Goal: Communication & Community: Answer question/provide support

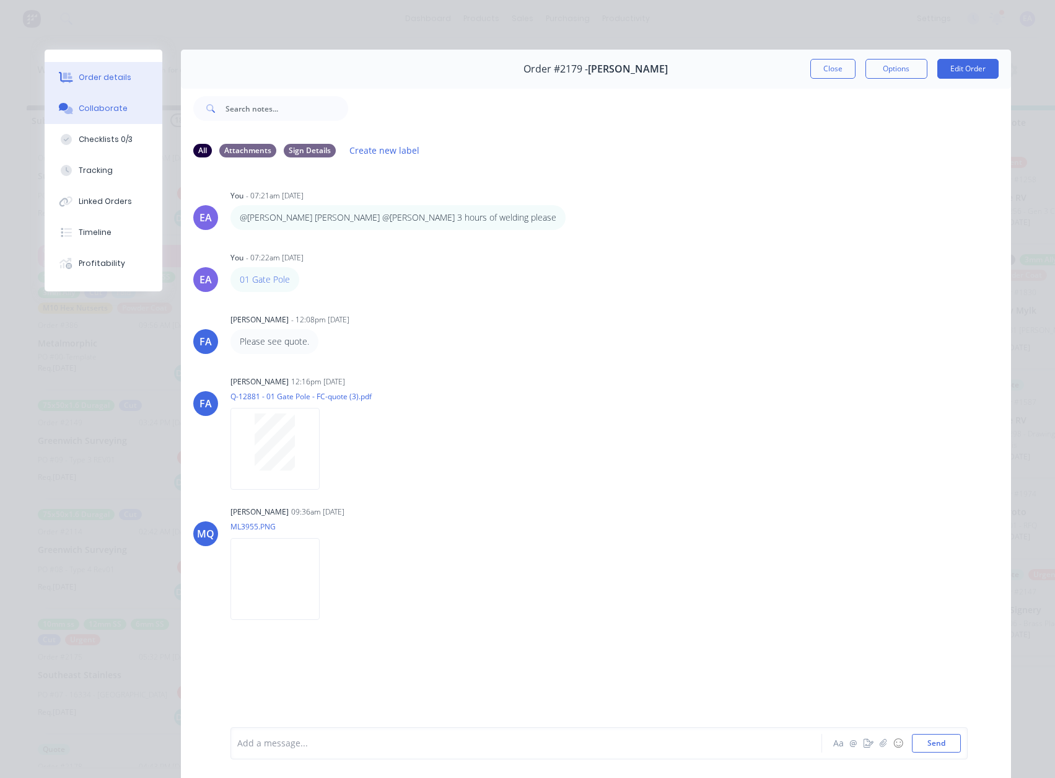
click at [108, 72] on div "Order details" at bounding box center [105, 77] width 53 height 11
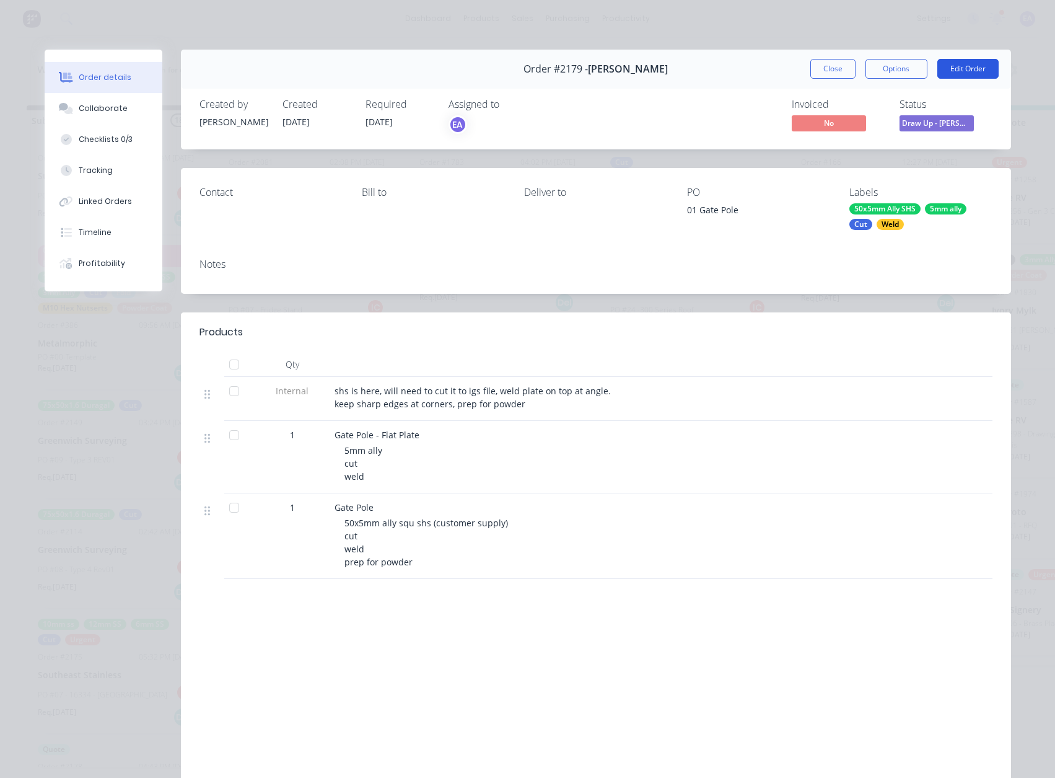
click at [973, 63] on button "Edit Order" at bounding box center [968, 69] width 61 height 20
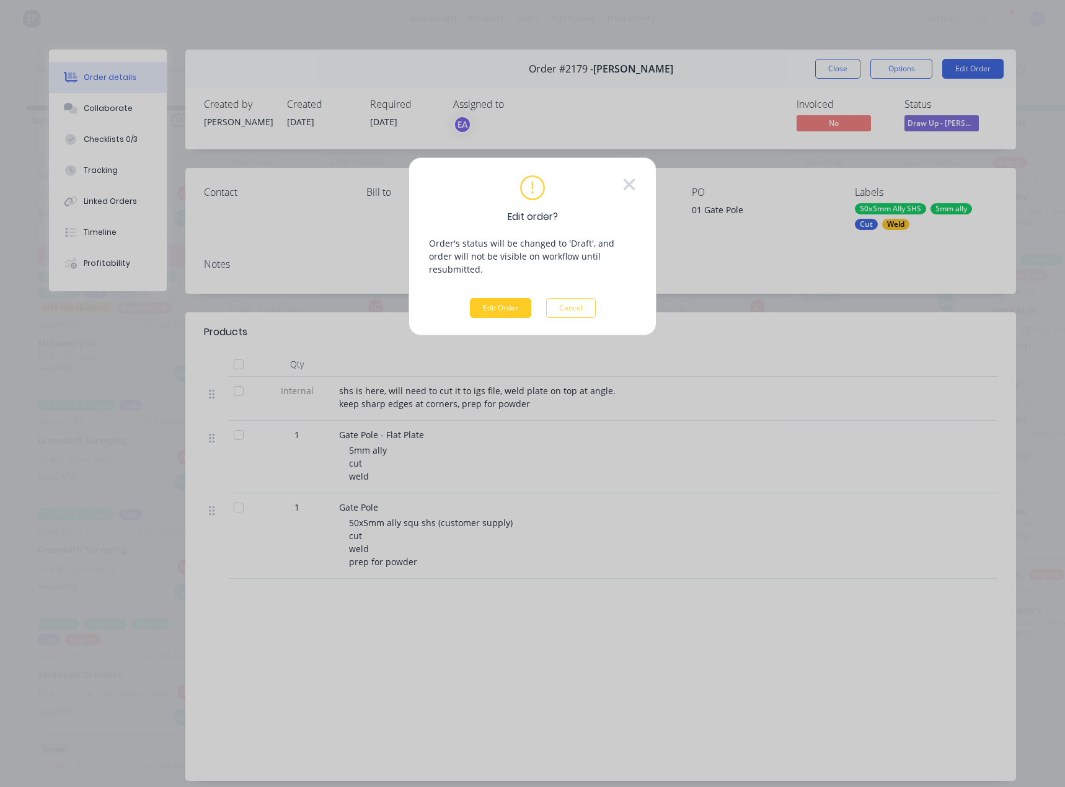
click at [516, 301] on button "Edit Order" at bounding box center [500, 308] width 61 height 20
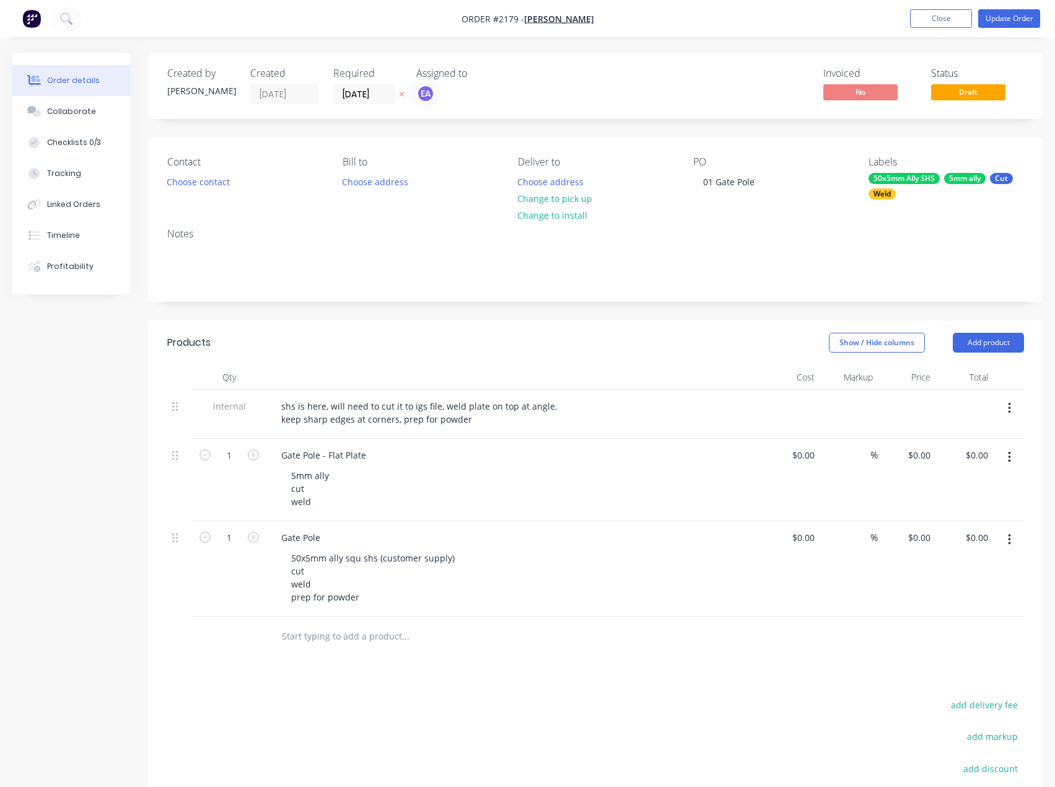
click at [1009, 406] on icon "button" at bounding box center [1009, 409] width 3 height 14
click at [948, 470] on div "Delete" at bounding box center [965, 466] width 95 height 18
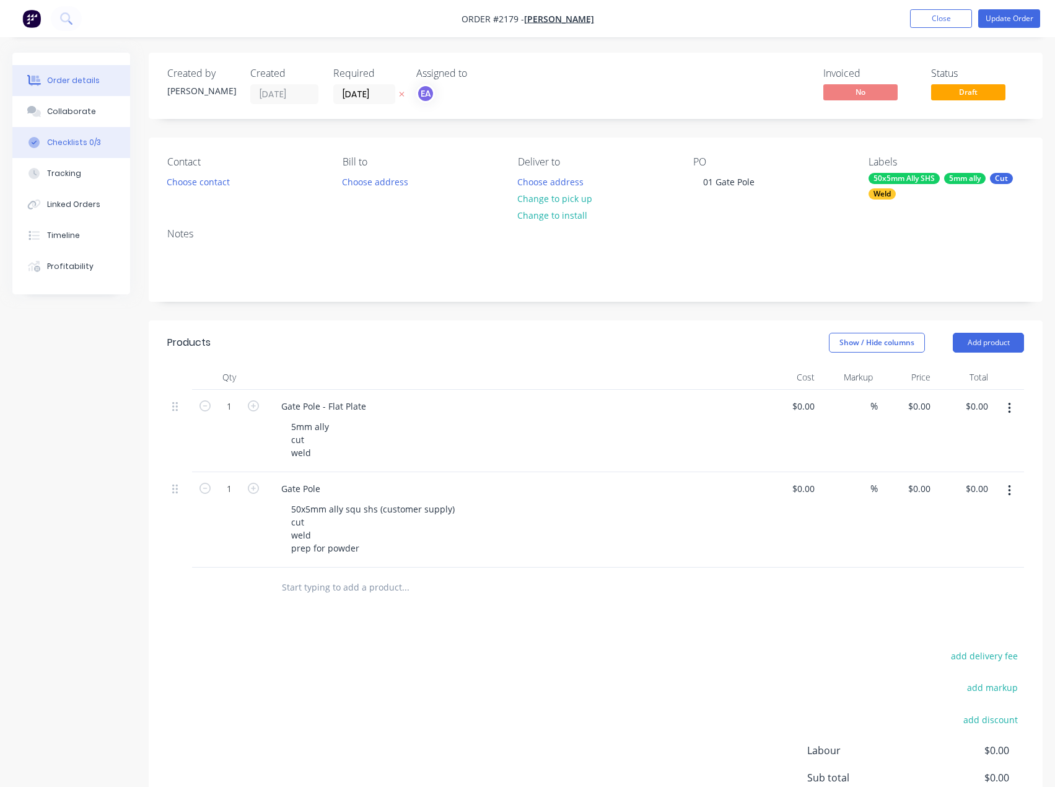
click at [82, 132] on button "Checklists 0/3" at bounding box center [71, 142] width 118 height 31
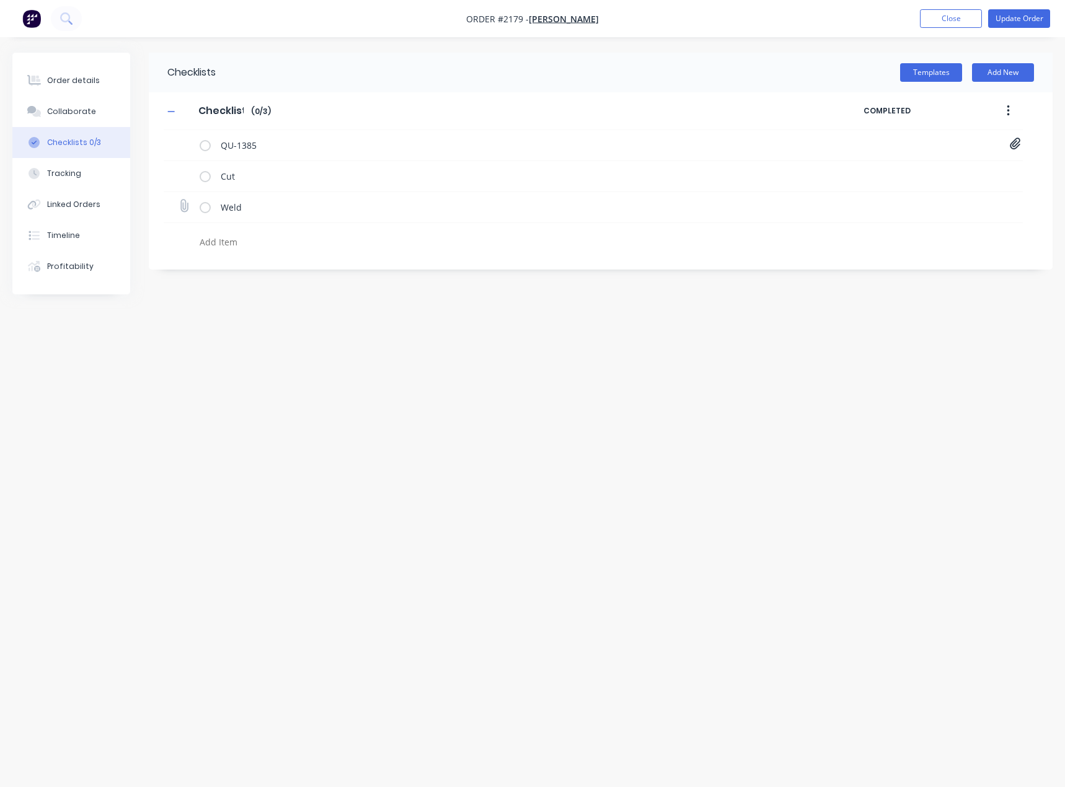
click at [188, 204] on icon at bounding box center [184, 206] width 16 height 16
click at [178, 200] on input "file" at bounding box center [178, 200] width 0 height 0
type input "C:\fakepath\Gate Pole[A].PDF"
type textarea "x"
click at [79, 86] on div "Order details" at bounding box center [73, 80] width 53 height 11
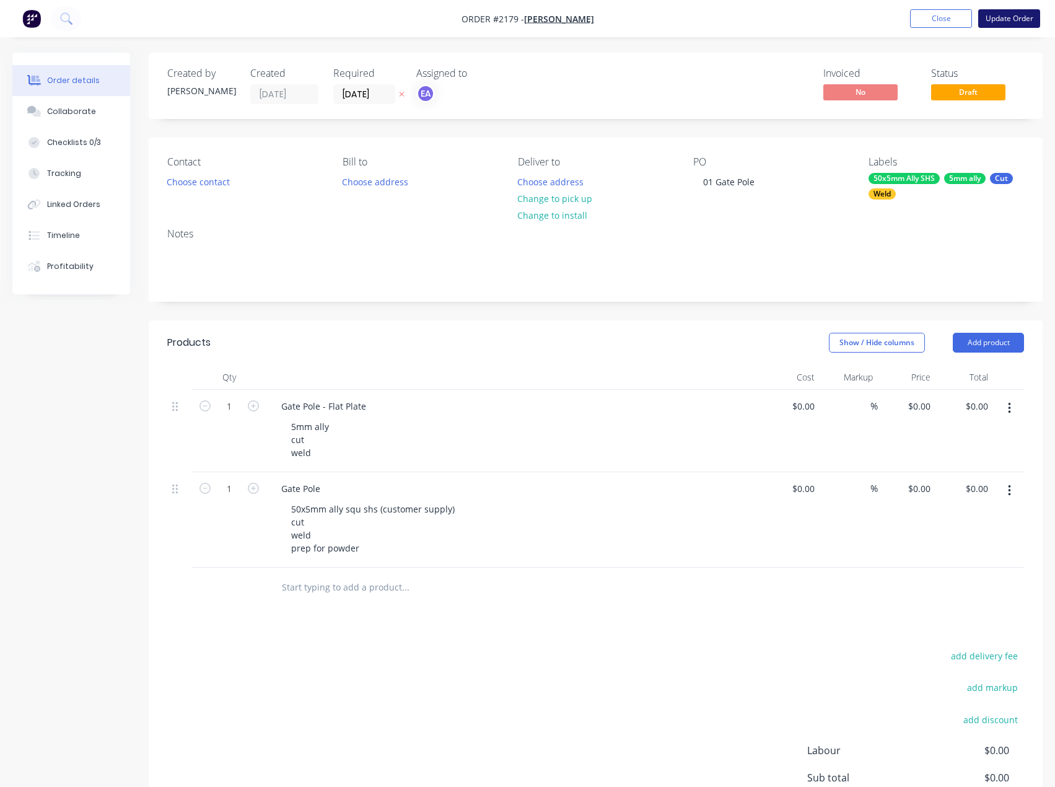
click at [1013, 23] on button "Update Order" at bounding box center [1009, 18] width 62 height 19
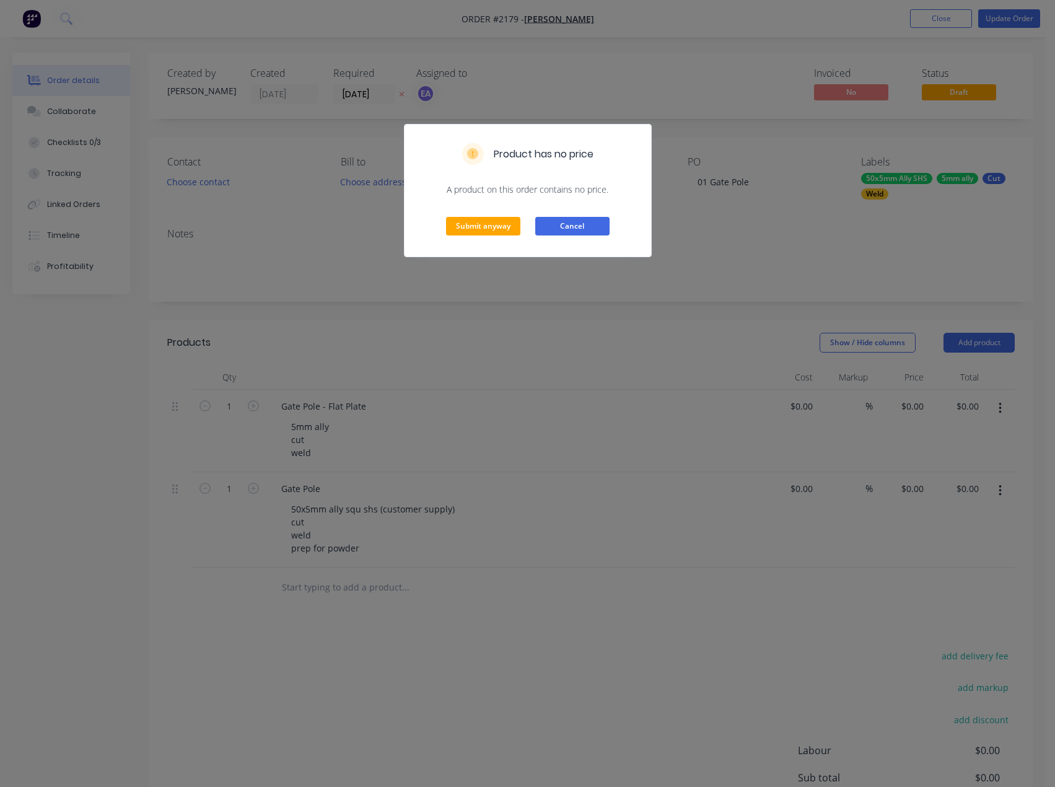
click at [595, 229] on button "Cancel" at bounding box center [572, 226] width 74 height 19
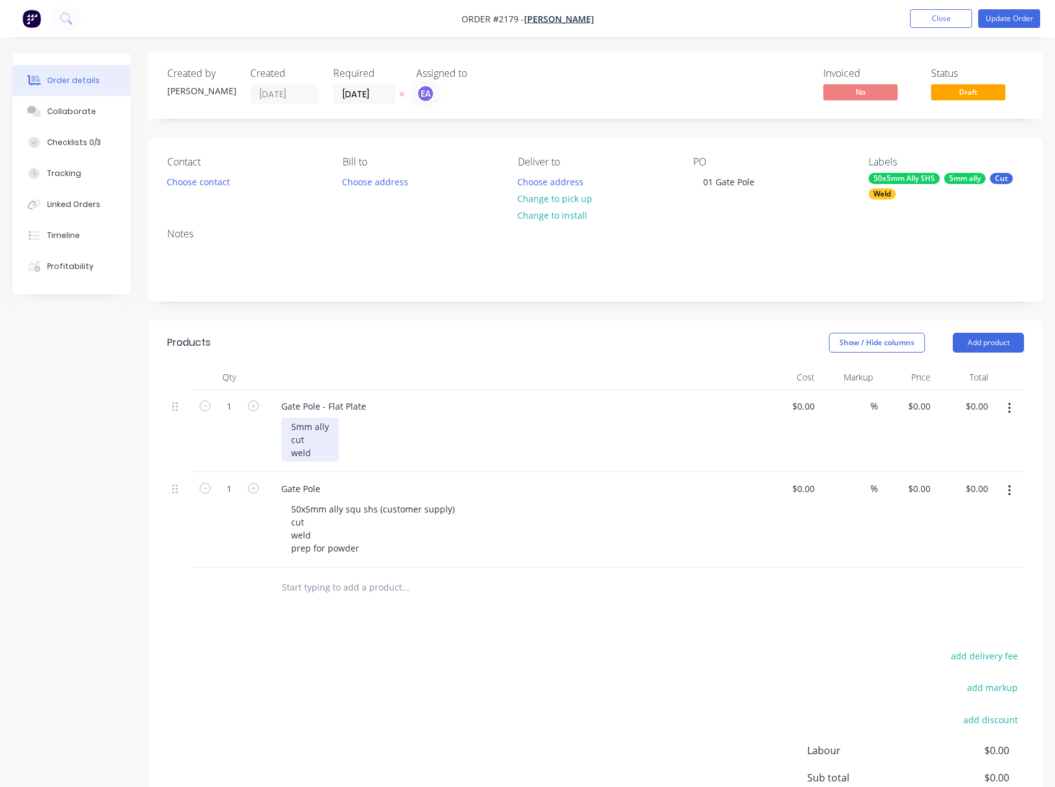
click at [317, 454] on div "5mm ally cut weld" at bounding box center [310, 440] width 58 height 44
click at [399, 636] on div "Products Show / Hide columns Add product Qty Cost Markup Price Total 1 Gate Pol…" at bounding box center [596, 612] width 894 height 585
click at [1011, 16] on button "Update Order" at bounding box center [1009, 18] width 62 height 19
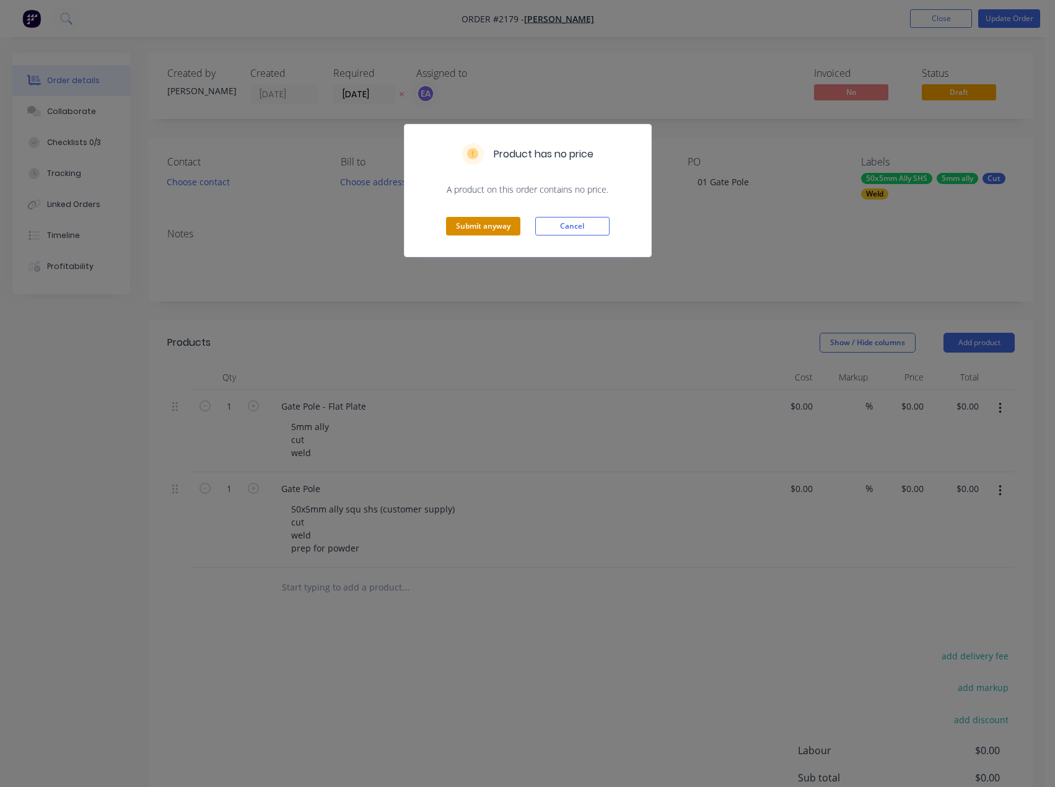
click at [499, 227] on button "Submit anyway" at bounding box center [483, 226] width 74 height 19
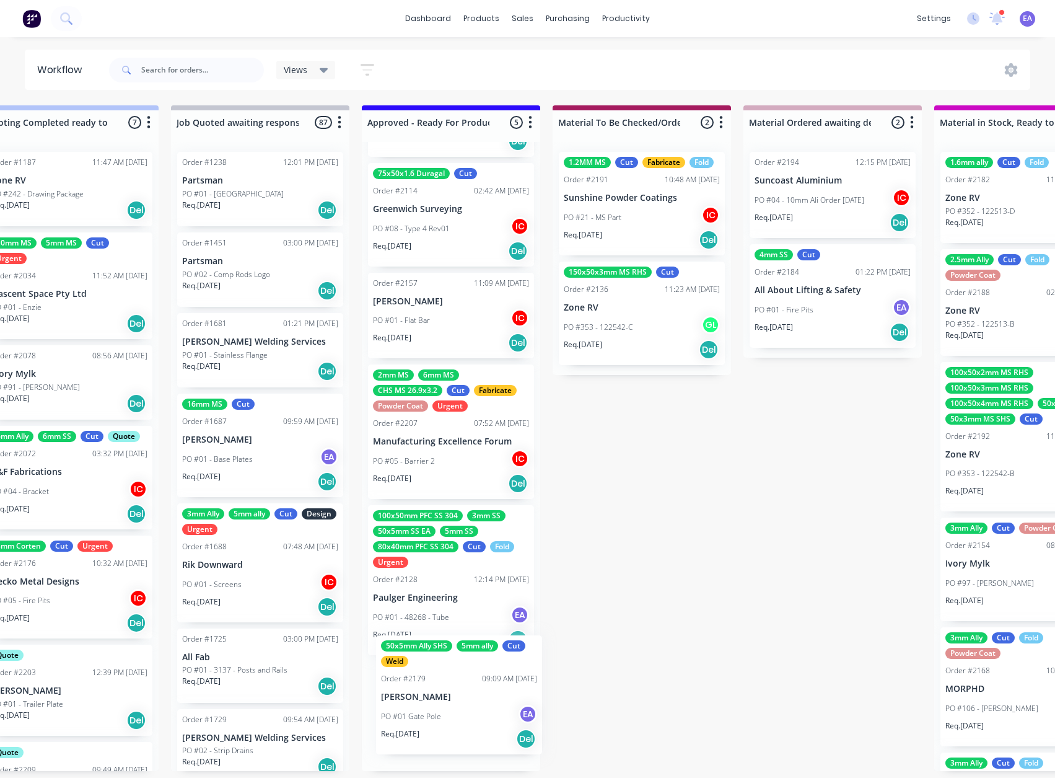
scroll to position [115, 0]
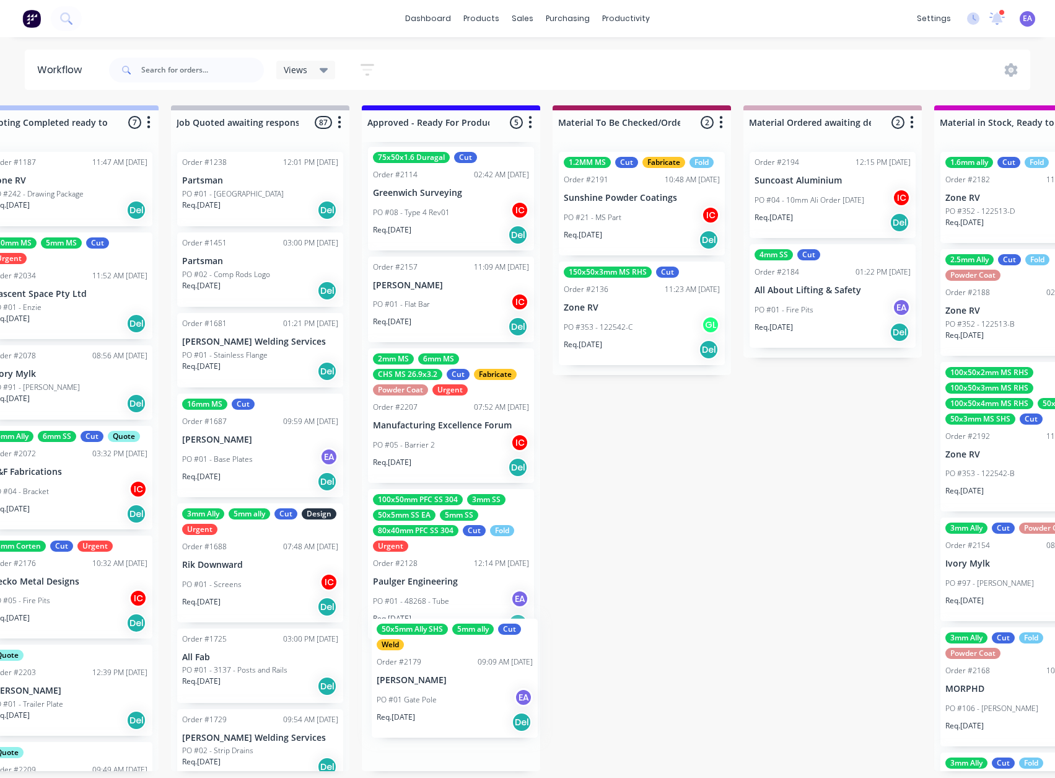
drag, startPoint x: 475, startPoint y: 626, endPoint x: 436, endPoint y: 687, distance: 72.7
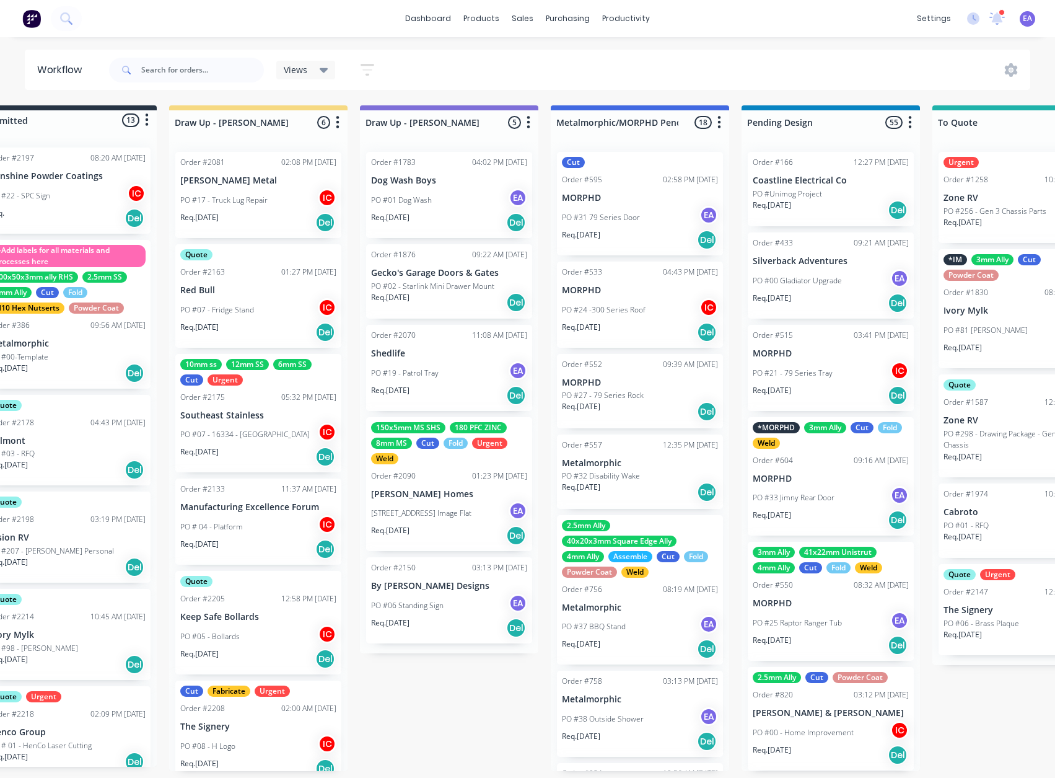
scroll to position [2, 0]
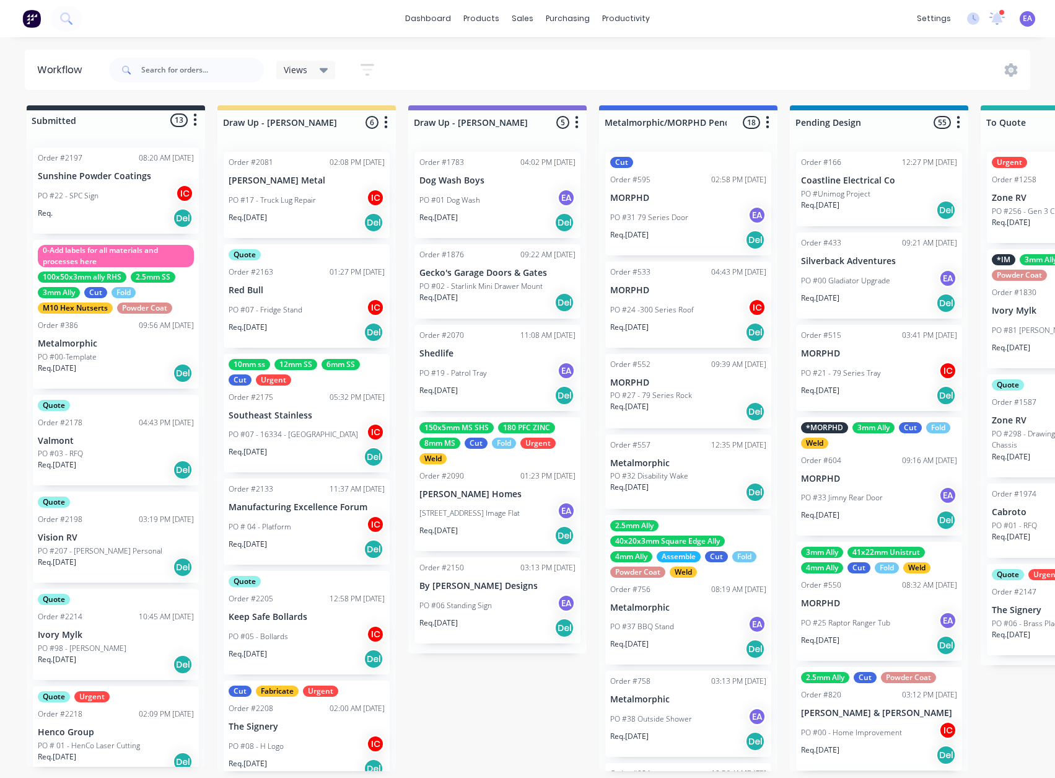
drag, startPoint x: 716, startPoint y: 703, endPoint x: 636, endPoint y: 711, distance: 80.3
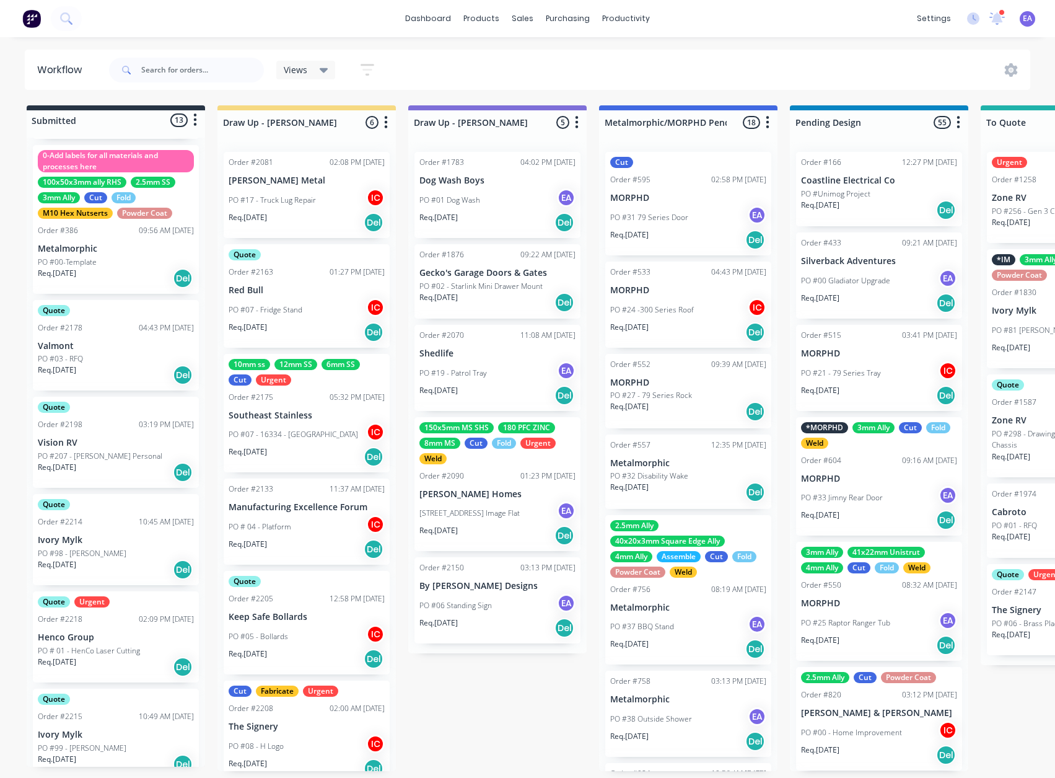
scroll to position [0, 0]
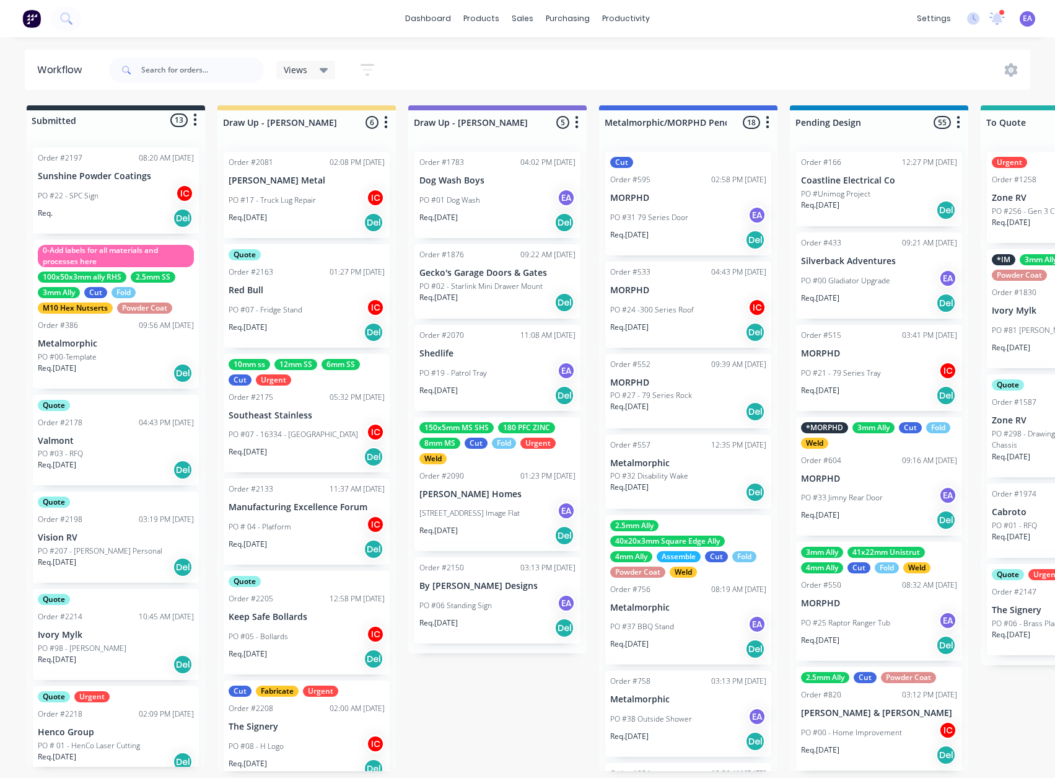
click at [503, 600] on div "PO #06 Standing Sign EA" at bounding box center [498, 606] width 156 height 24
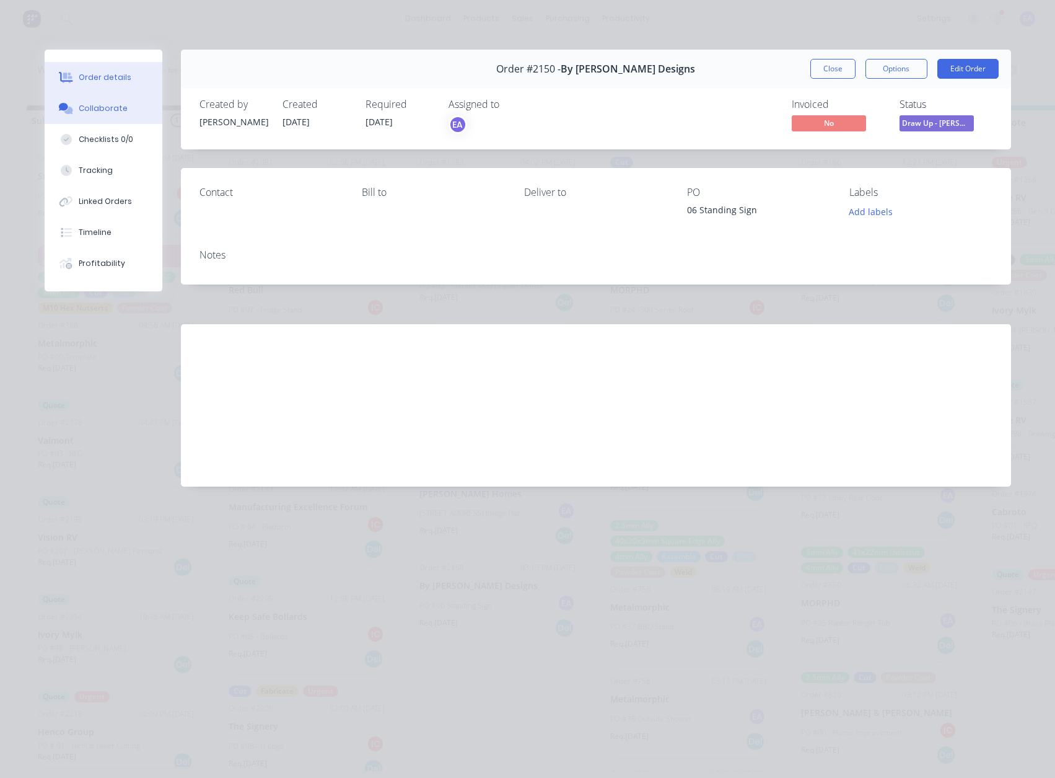
click at [130, 112] on button "Collaborate" at bounding box center [104, 108] width 118 height 31
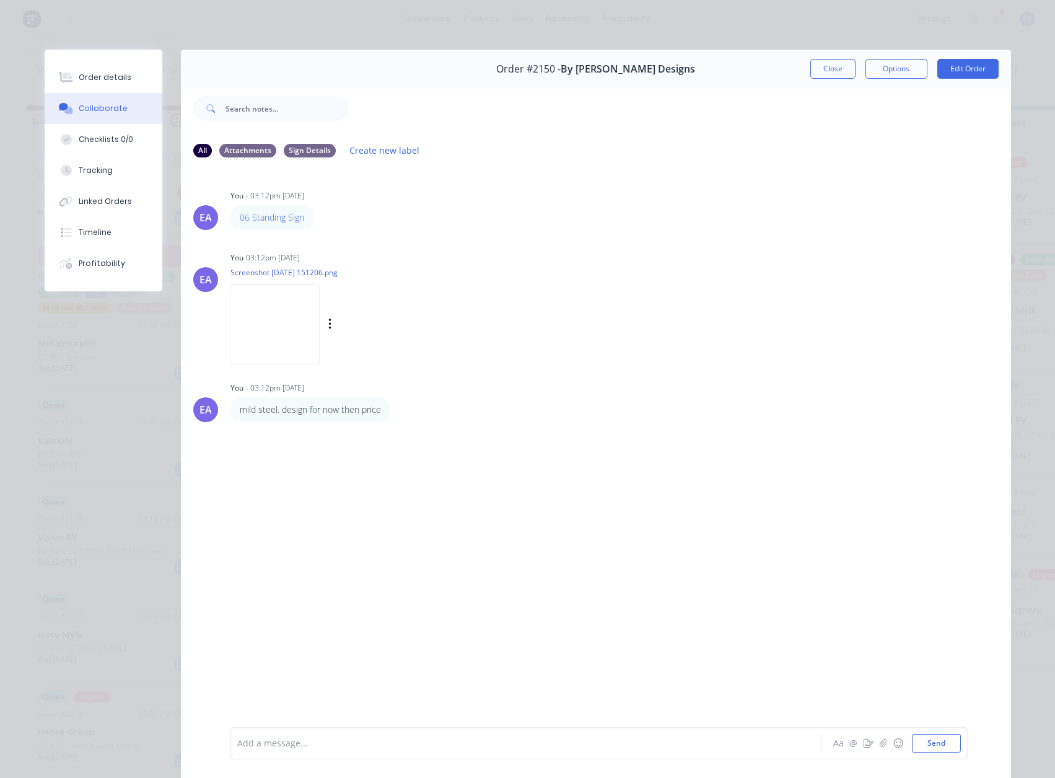
click at [299, 348] on img at bounding box center [275, 324] width 89 height 81
click at [817, 64] on button "Close" at bounding box center [833, 69] width 45 height 20
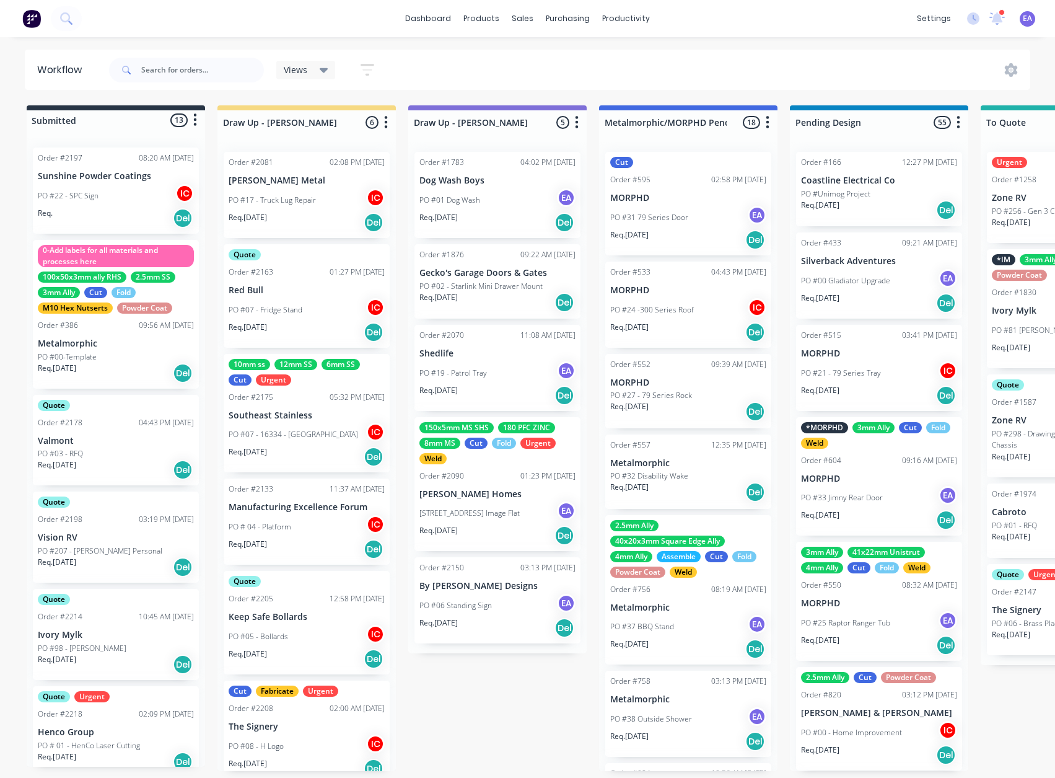
drag, startPoint x: 43, startPoint y: 292, endPoint x: 45, endPoint y: 185, distance: 106.6
click at [625, 56] on div "Views Save new view None (Default) edit [PERSON_NAME] edit [PERSON_NAME] edit S…" at bounding box center [569, 69] width 925 height 37
click at [185, 63] on input "text" at bounding box center [202, 70] width 123 height 25
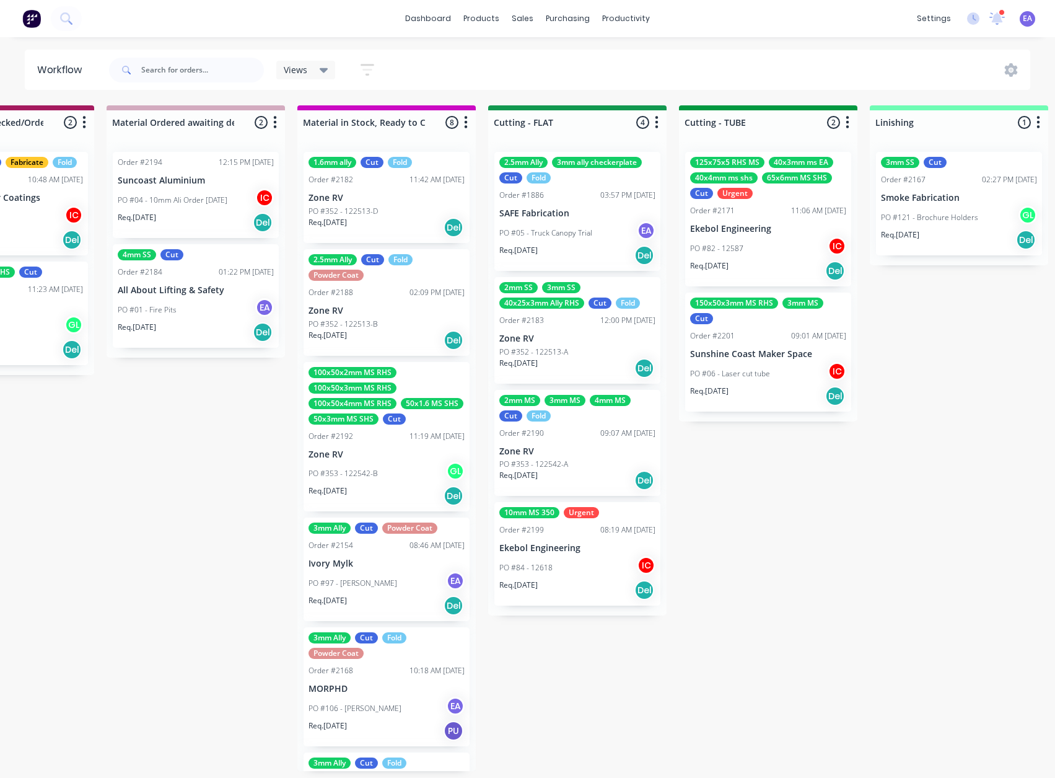
scroll to position [2, 3921]
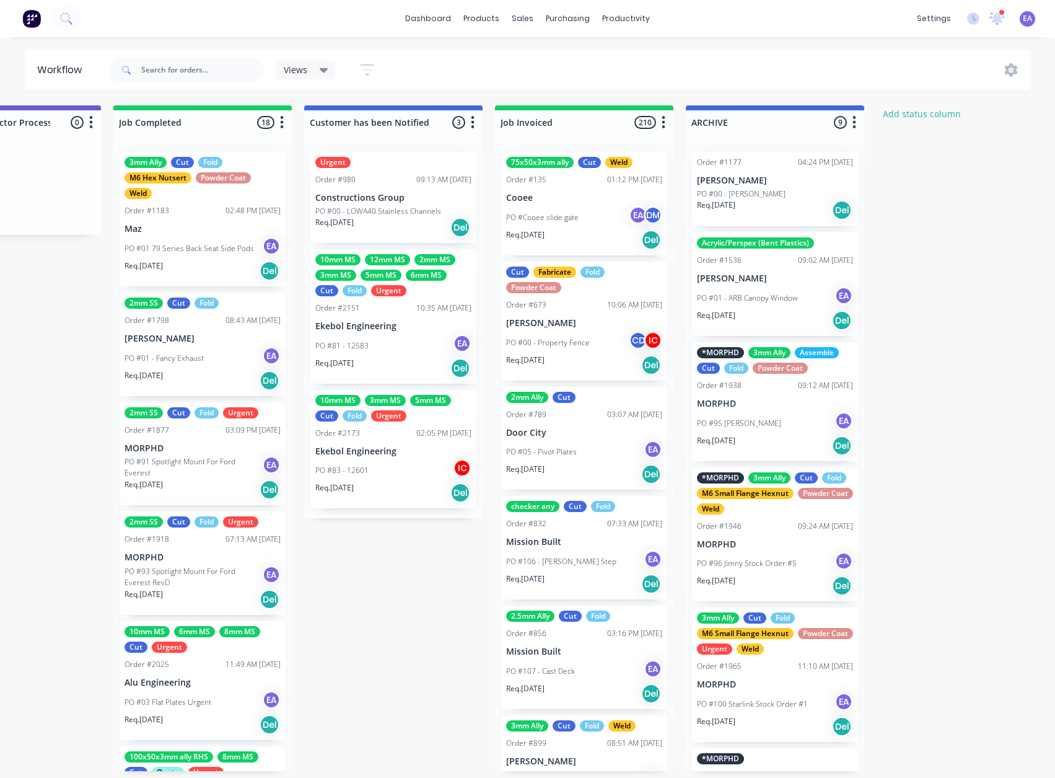
drag, startPoint x: 733, startPoint y: 570, endPoint x: 767, endPoint y: 571, distance: 34.1
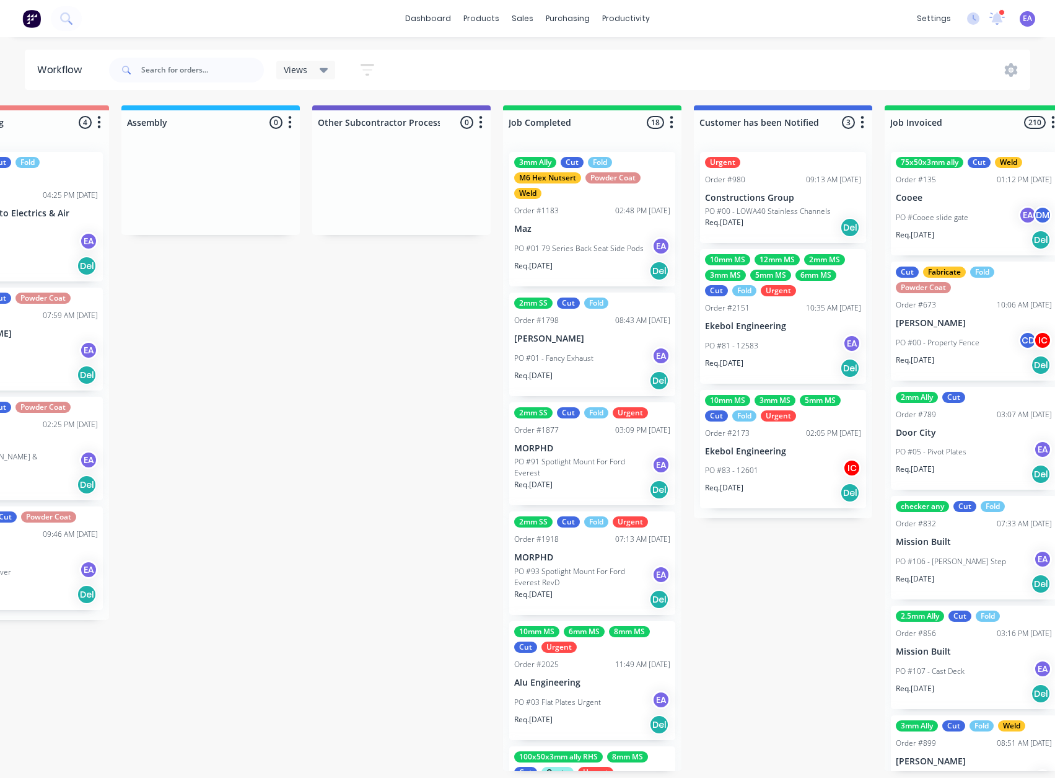
drag, startPoint x: 362, startPoint y: 555, endPoint x: 325, endPoint y: 575, distance: 41.6
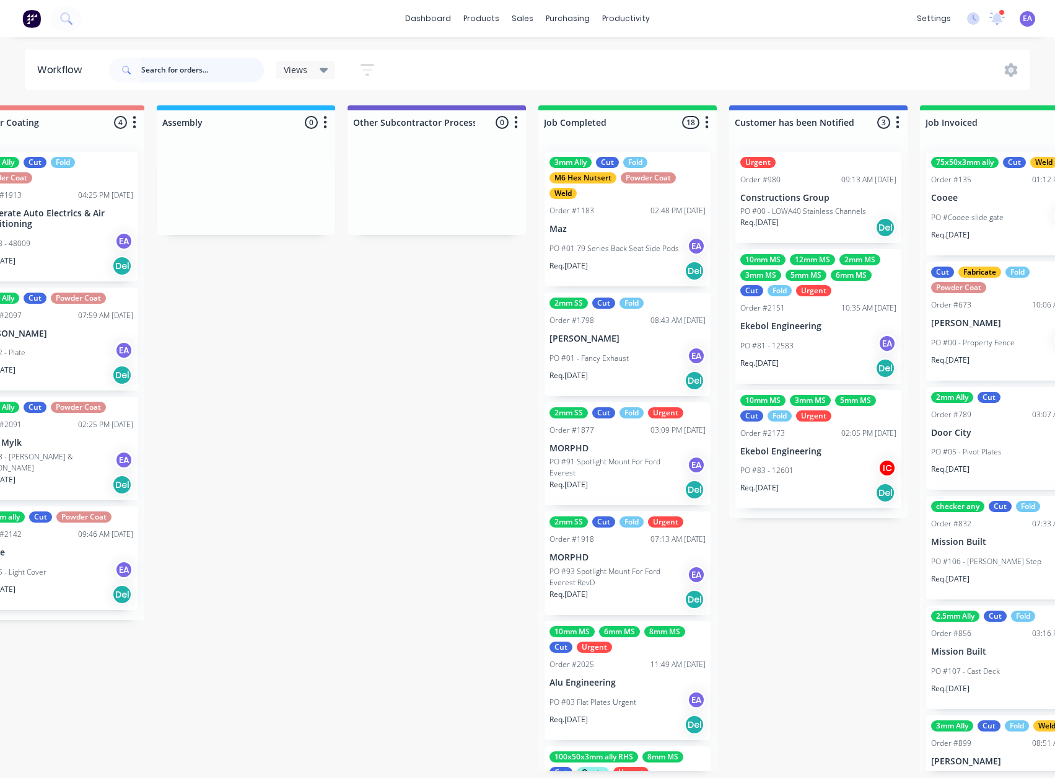
click at [203, 65] on input "text" at bounding box center [202, 70] width 123 height 25
type input "ekebol"
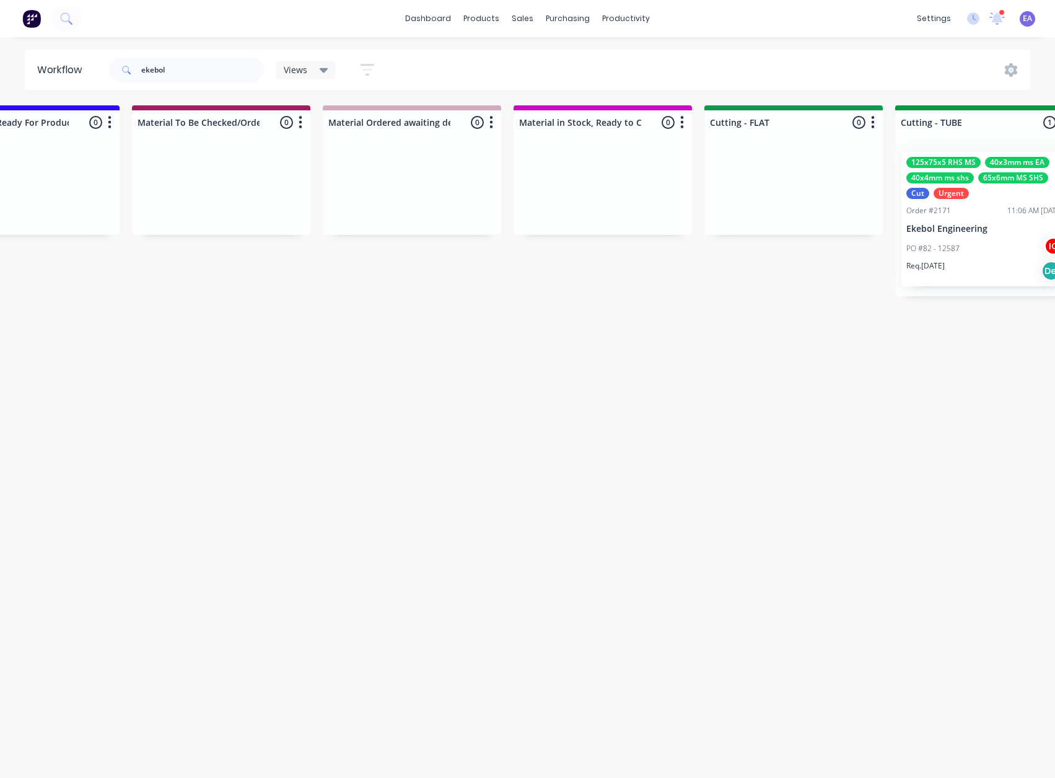
scroll to position [2, 3921]
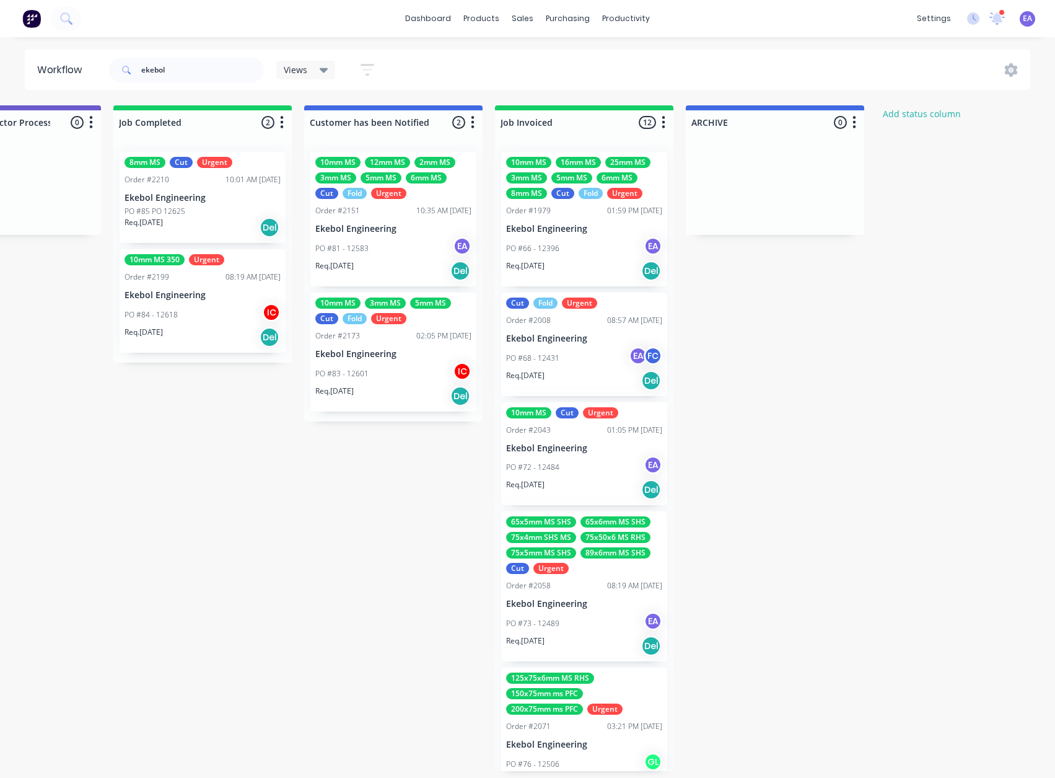
drag, startPoint x: 615, startPoint y: 333, endPoint x: 737, endPoint y: 335, distance: 121.5
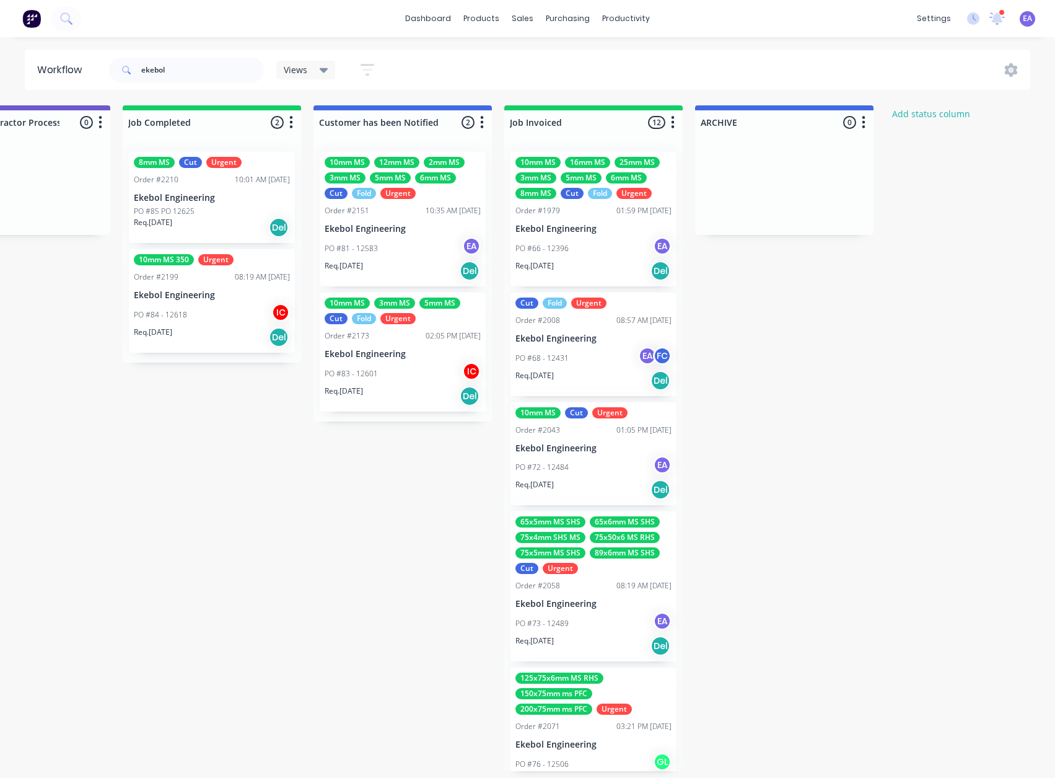
scroll to position [2, 3877]
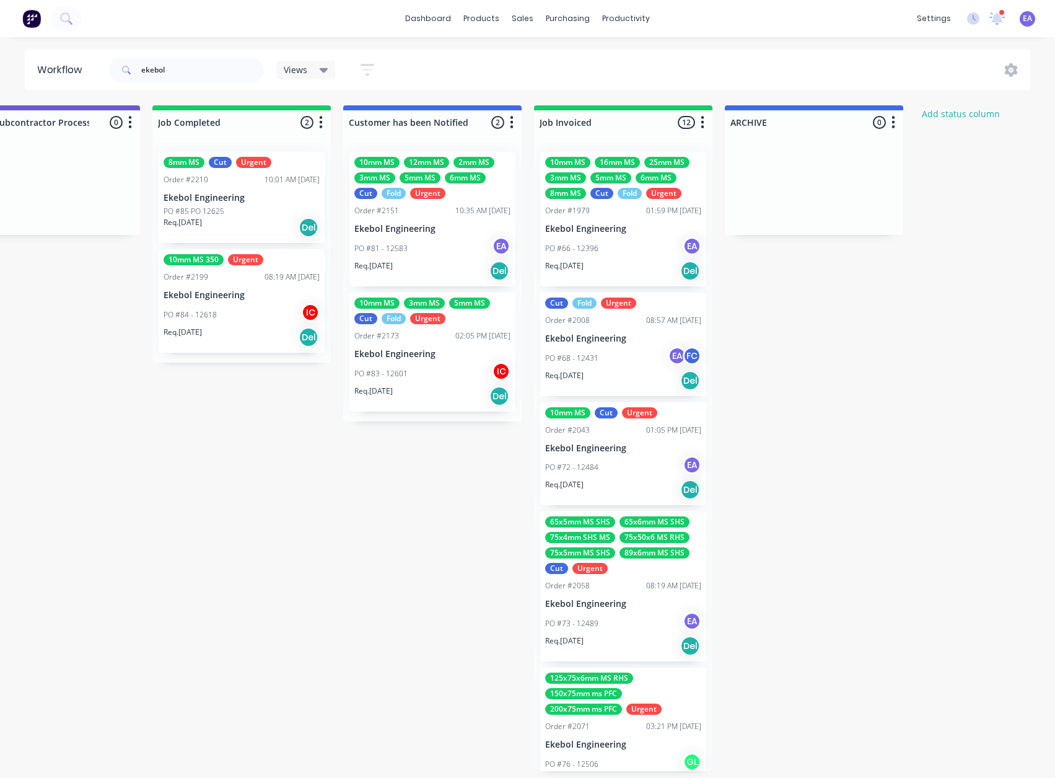
drag, startPoint x: 296, startPoint y: 472, endPoint x: 250, endPoint y: 477, distance: 46.1
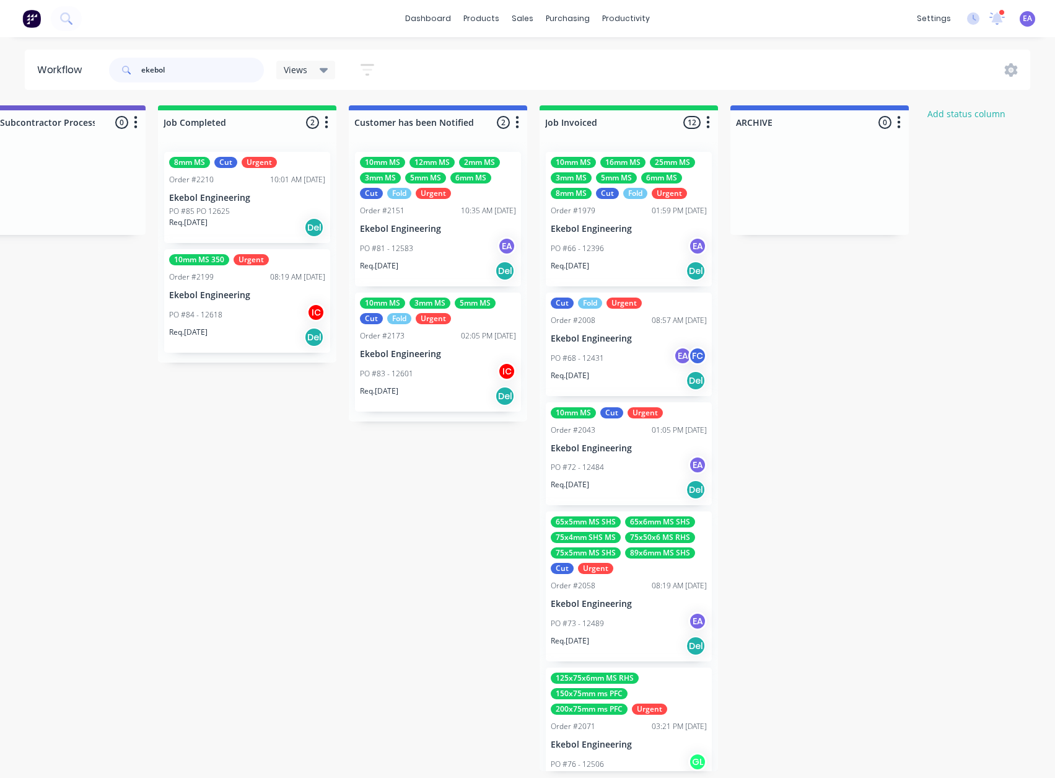
drag, startPoint x: 159, startPoint y: 68, endPoint x: -26, endPoint y: 76, distance: 185.5
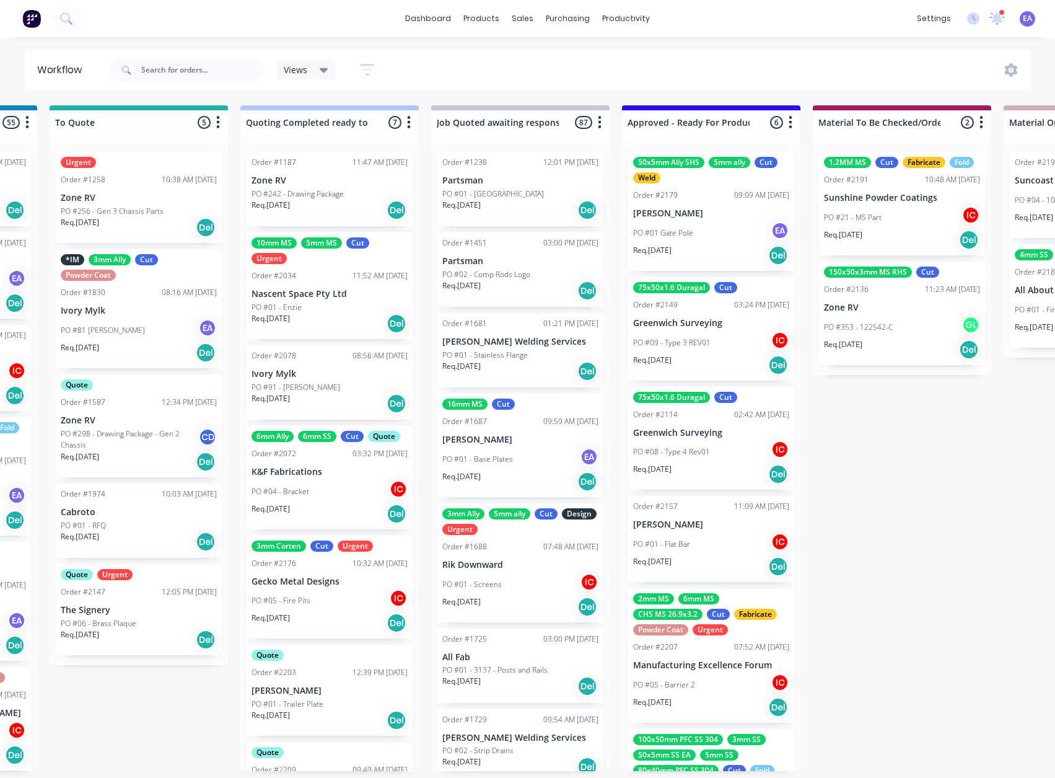
scroll to position [2, 3921]
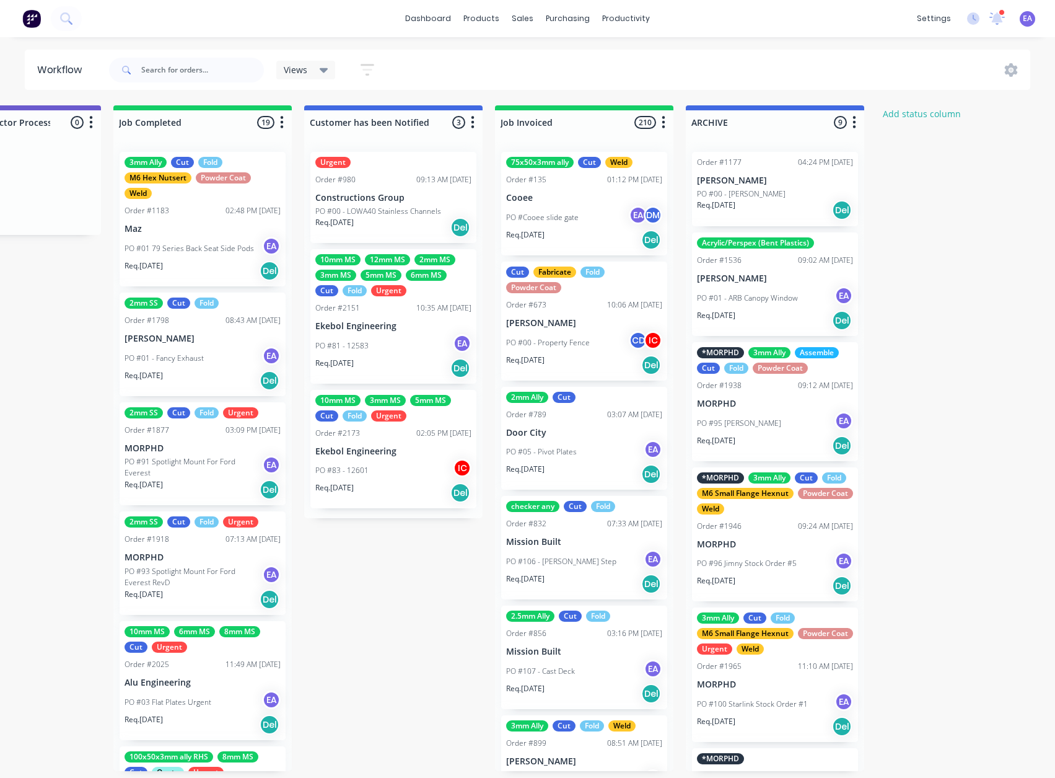
drag, startPoint x: 374, startPoint y: 550, endPoint x: 794, endPoint y: 565, distance: 421.0
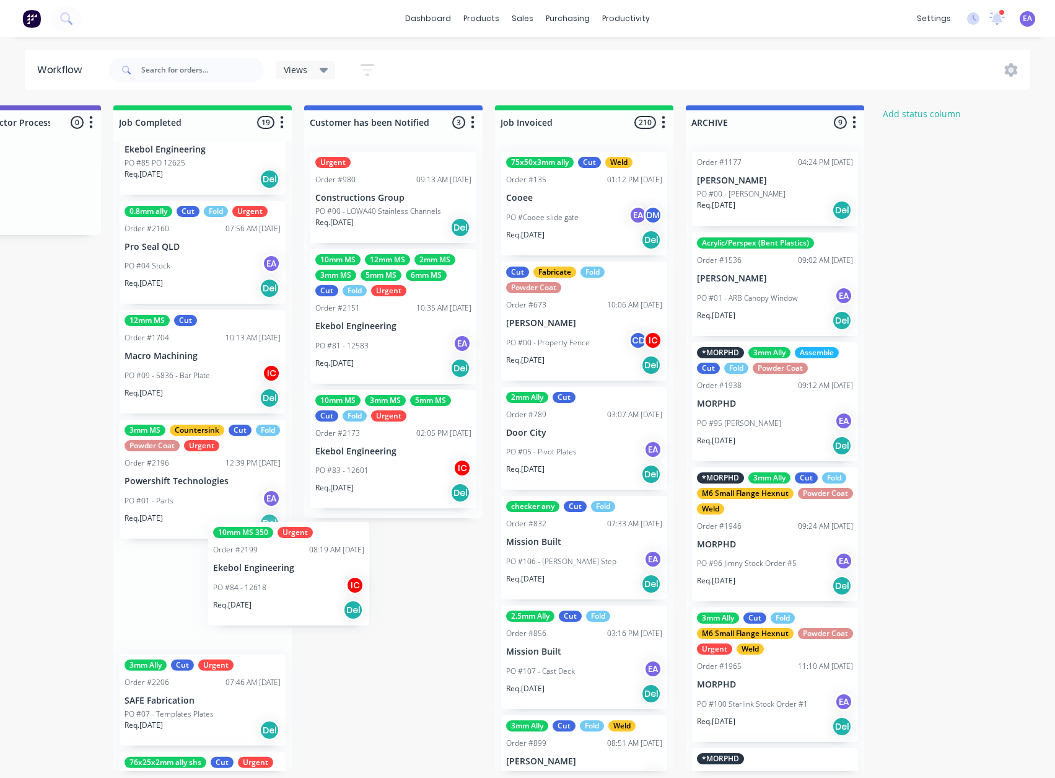
scroll to position [2, 3917]
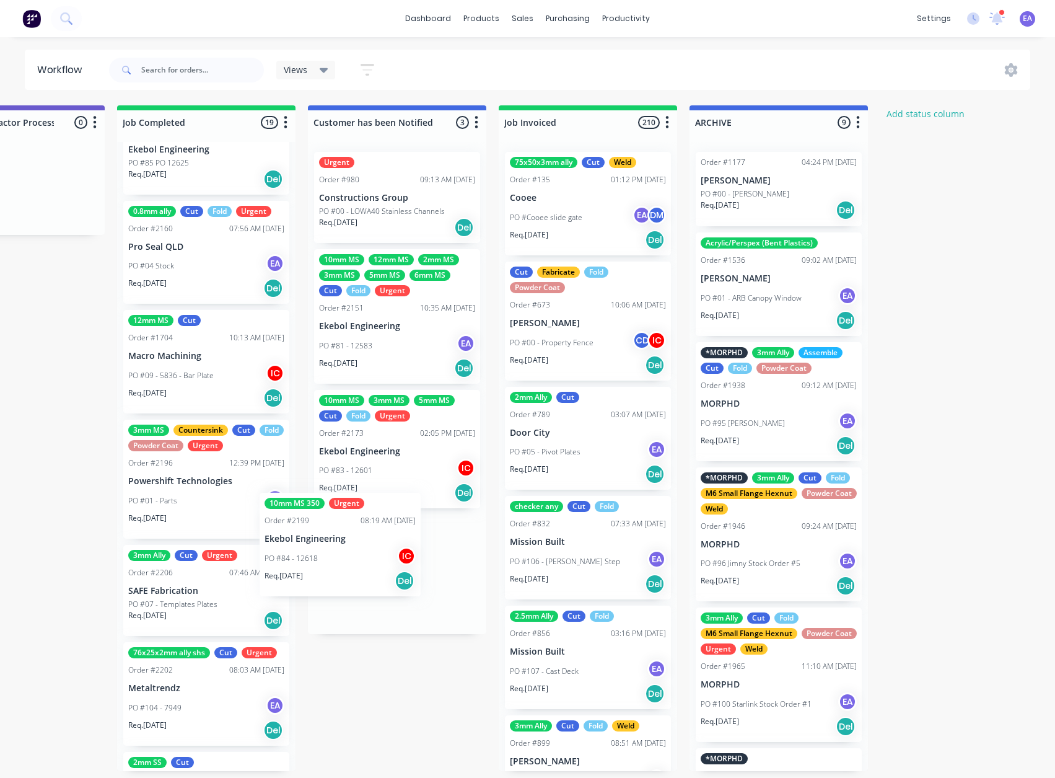
drag, startPoint x: 206, startPoint y: 599, endPoint x: 374, endPoint y: 535, distance: 179.6
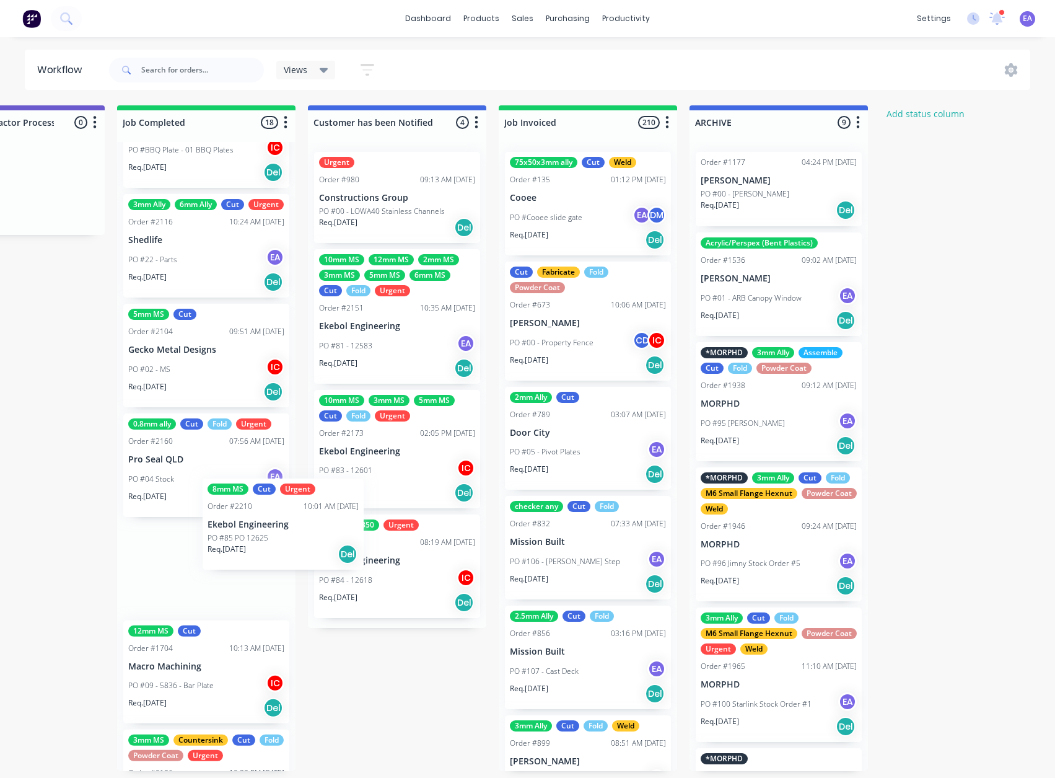
scroll to position [2, 3917]
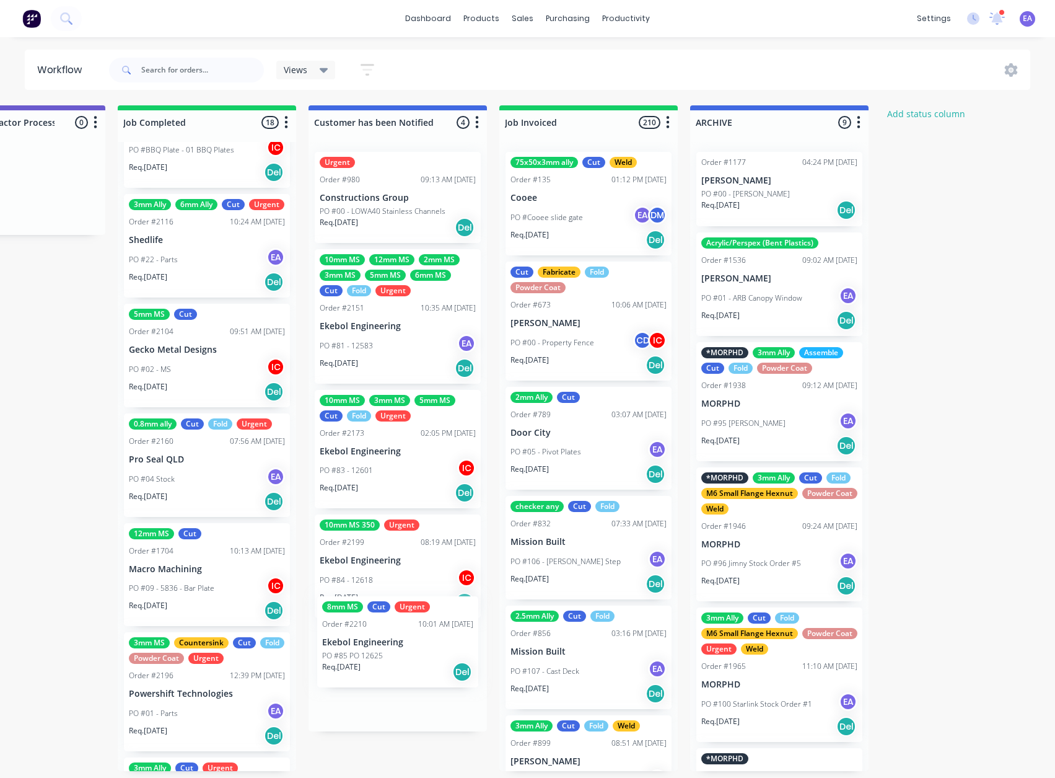
drag, startPoint x: 191, startPoint y: 470, endPoint x: 388, endPoint y: 654, distance: 269.6
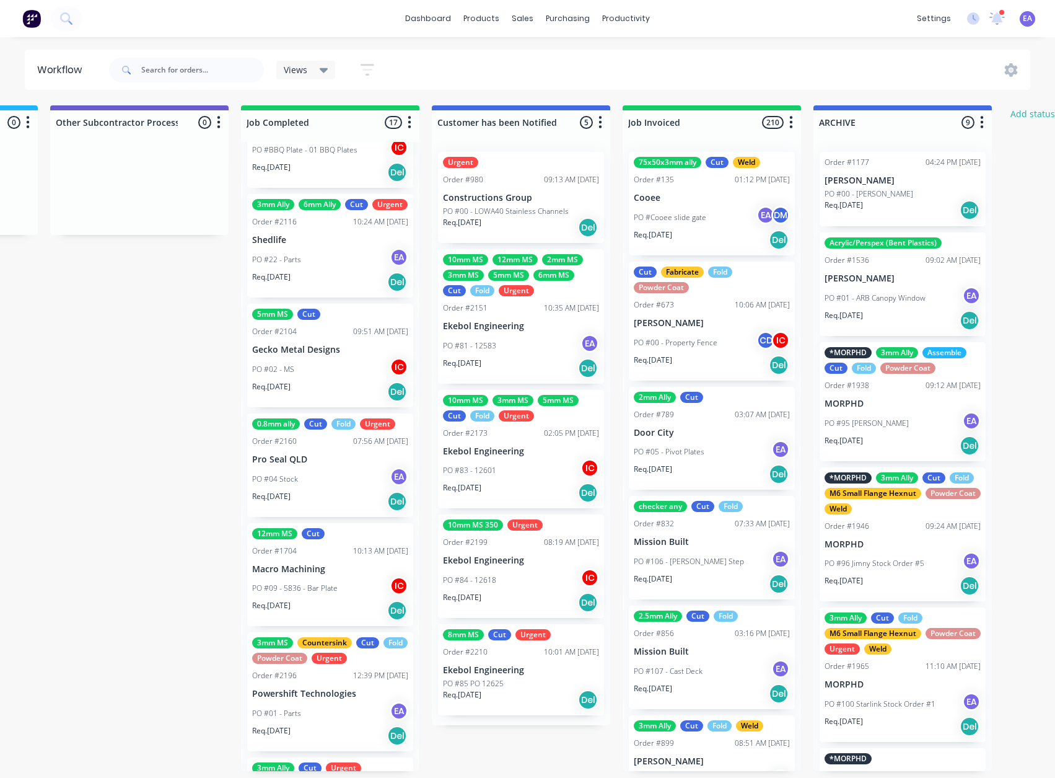
scroll to position [2, 1961]
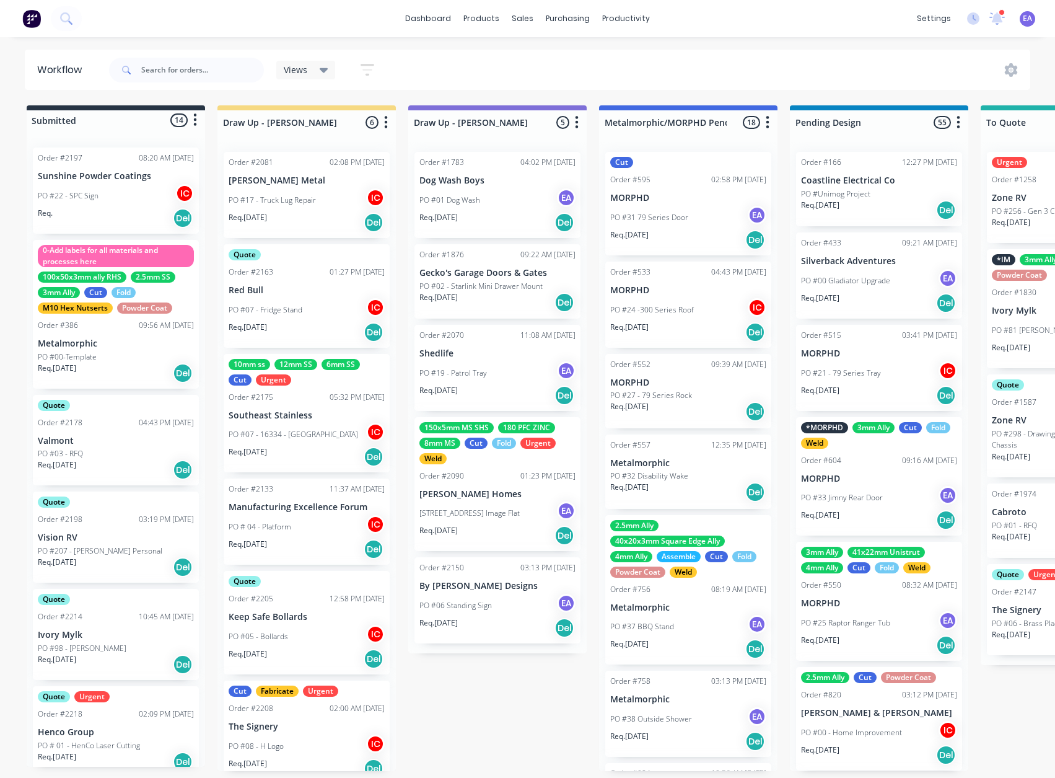
drag, startPoint x: 856, startPoint y: 425, endPoint x: 540, endPoint y: 456, distance: 317.5
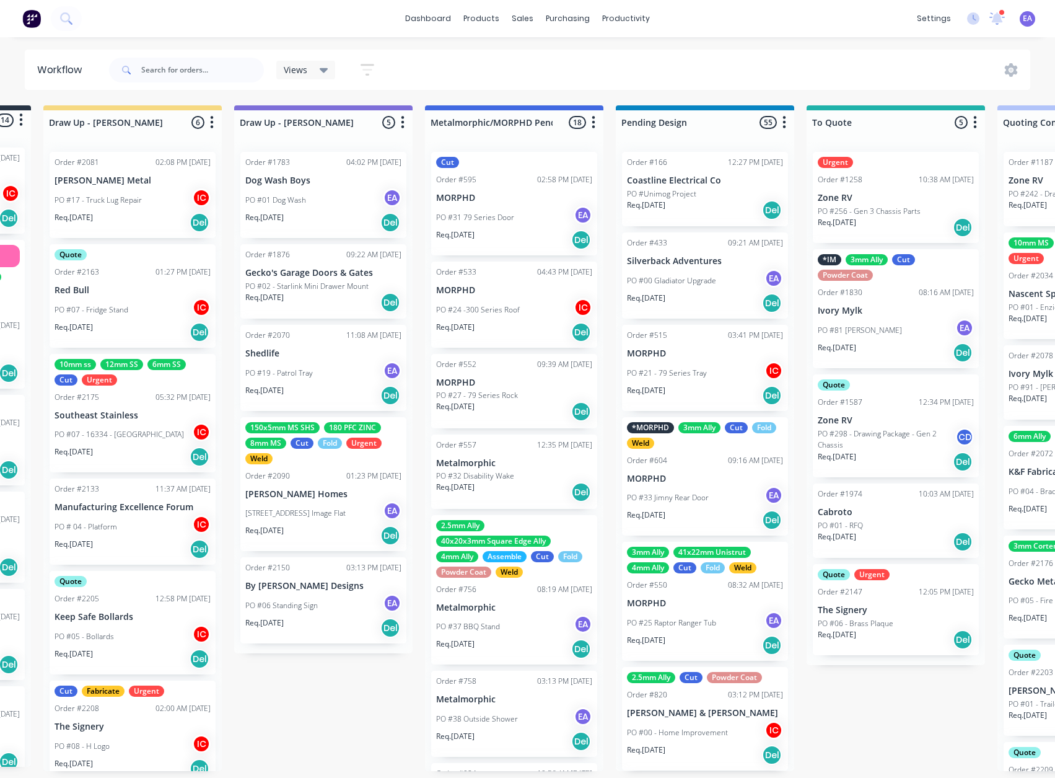
drag, startPoint x: 544, startPoint y: 721, endPoint x: 569, endPoint y: 727, distance: 25.4
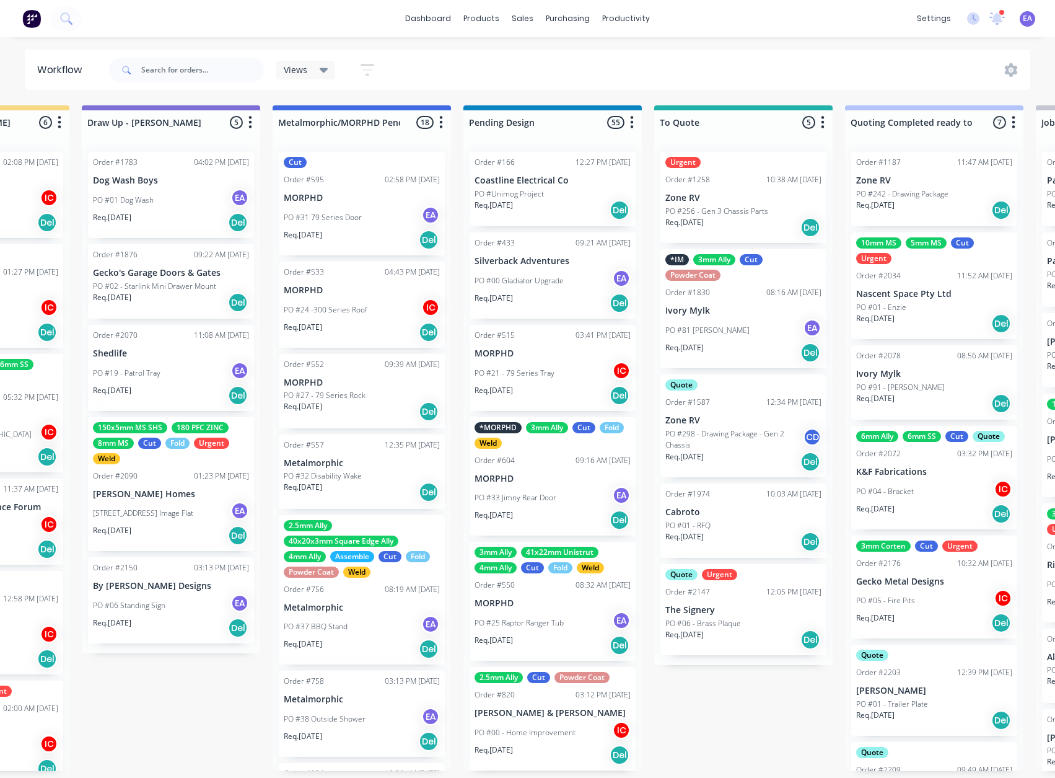
scroll to position [0, 343]
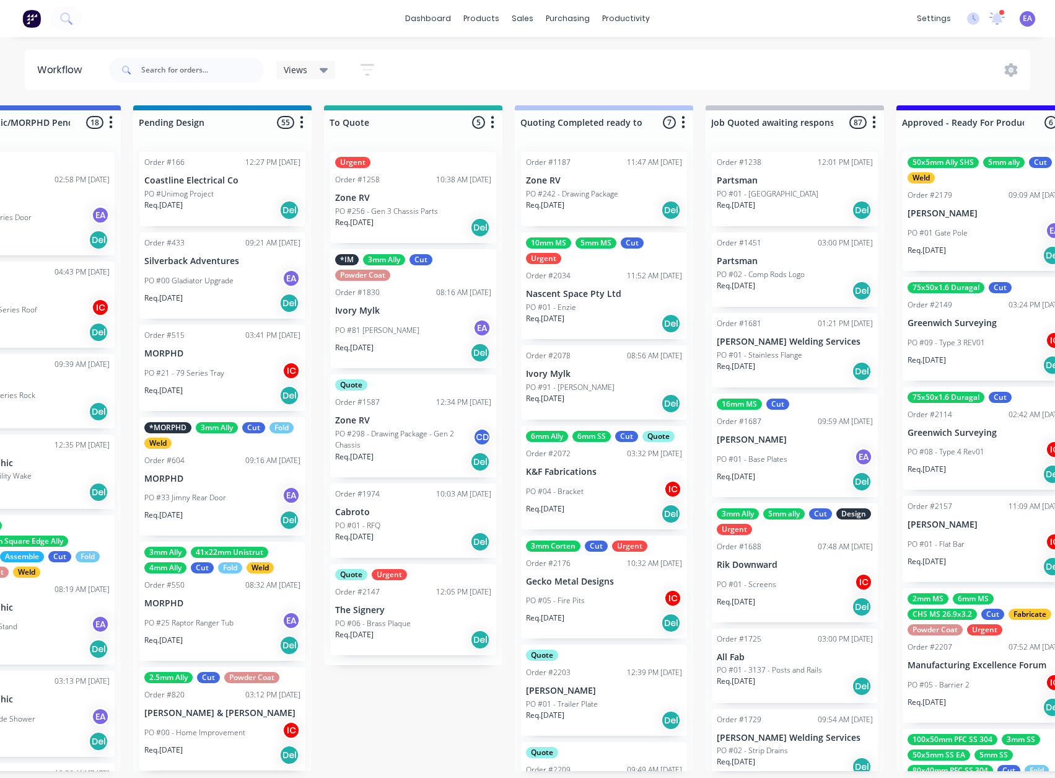
drag, startPoint x: 682, startPoint y: 595, endPoint x: 752, endPoint y: 606, distance: 70.9
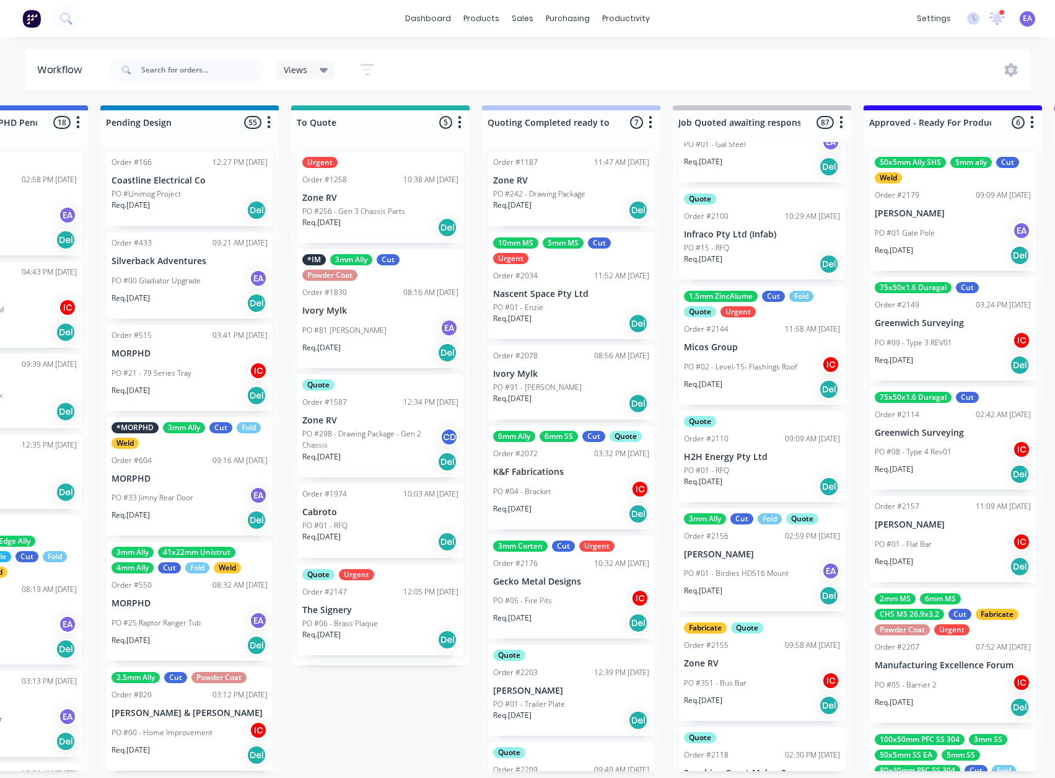
scroll to position [8114, 0]
click at [177, 66] on input "text" at bounding box center [202, 70] width 123 height 25
type input "[PERSON_NAME]"
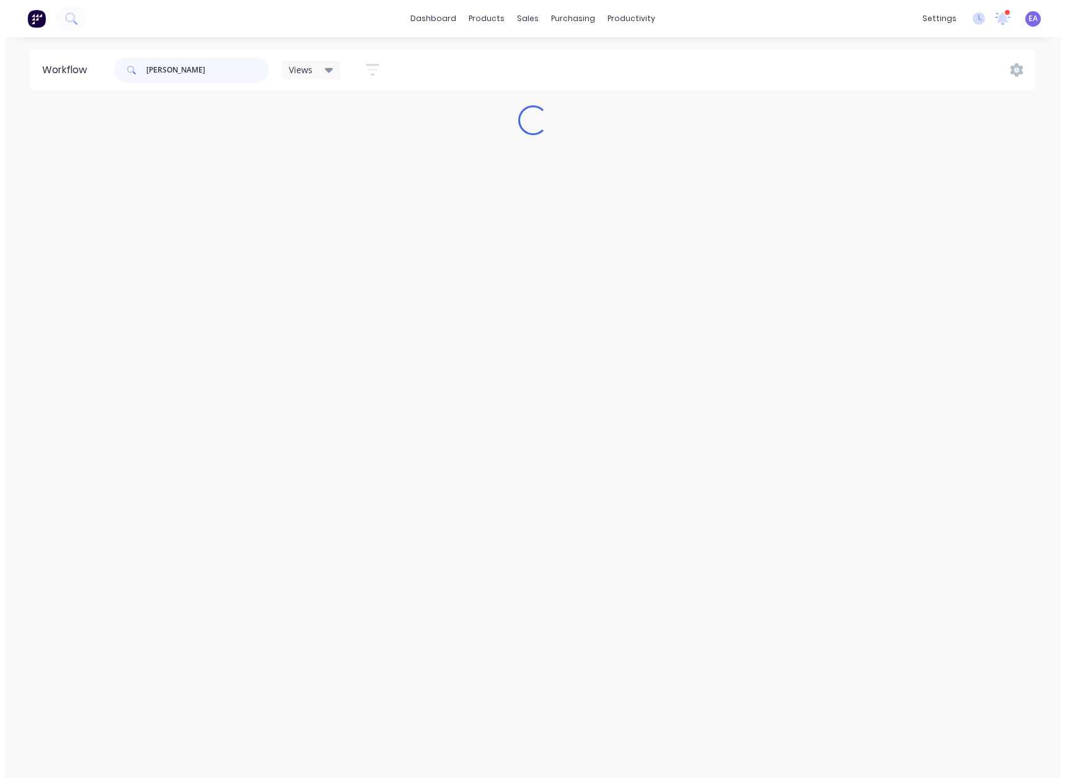
scroll to position [0, 0]
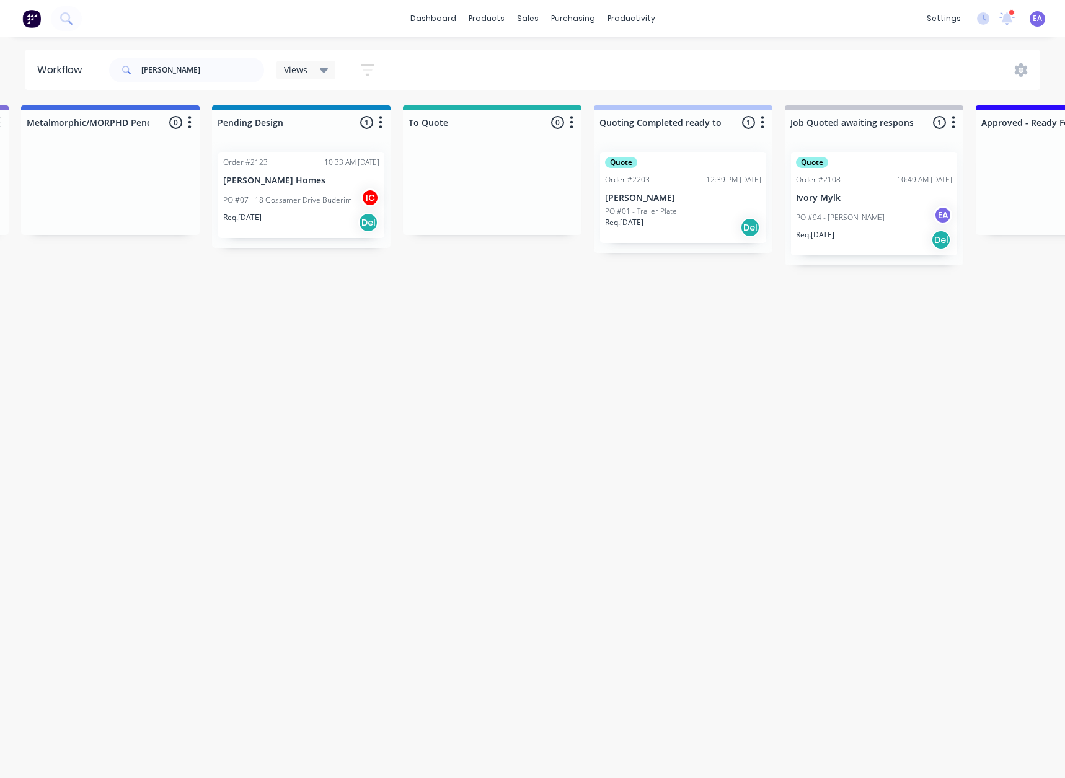
drag, startPoint x: 514, startPoint y: 385, endPoint x: 581, endPoint y: 387, distance: 66.9
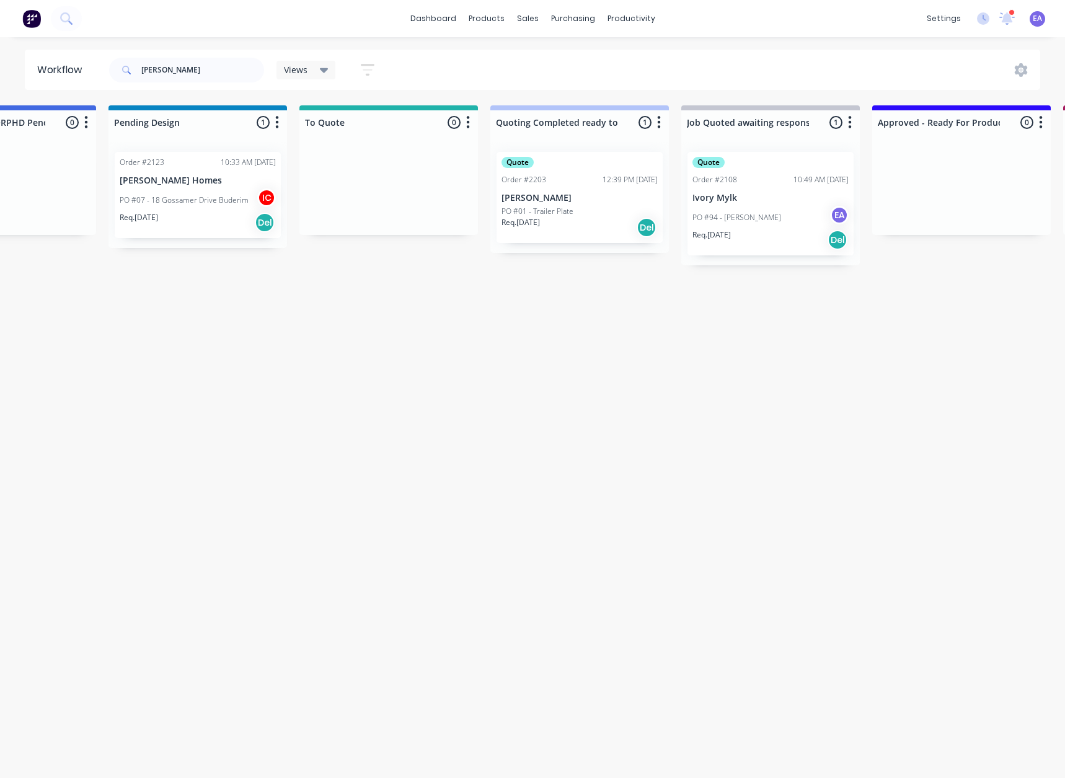
click at [600, 197] on p "[PERSON_NAME]" at bounding box center [579, 198] width 156 height 11
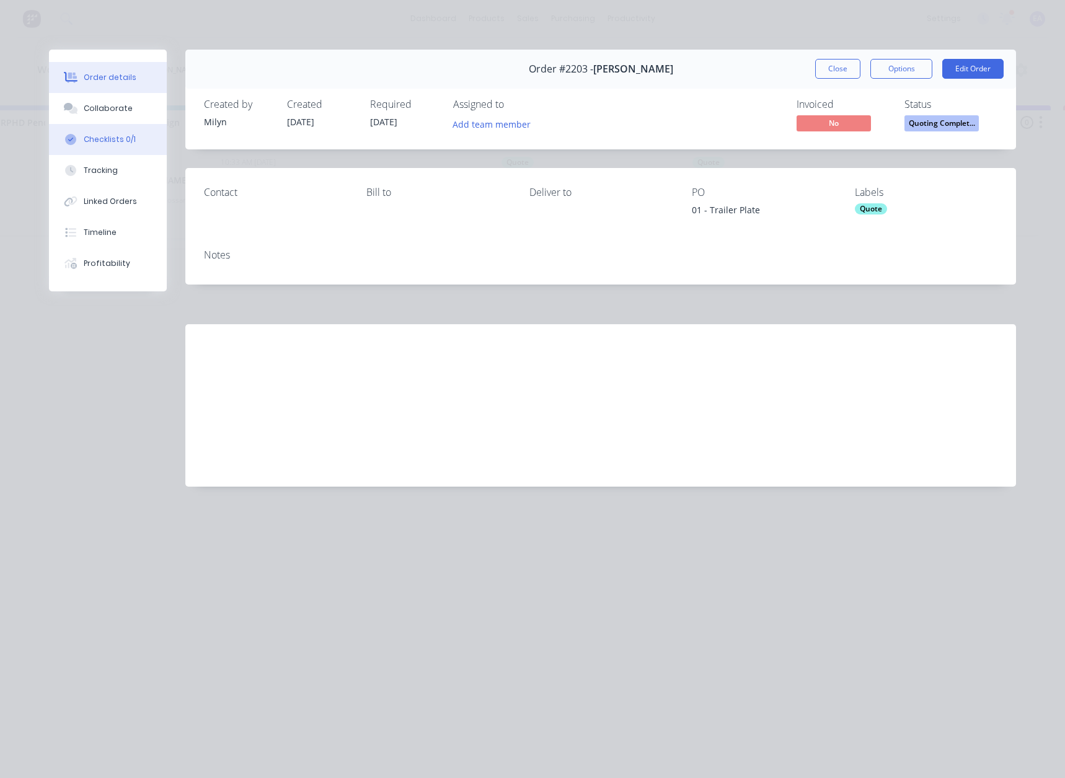
click at [92, 124] on button "Checklists 0/1" at bounding box center [108, 139] width 118 height 31
type textarea "x"
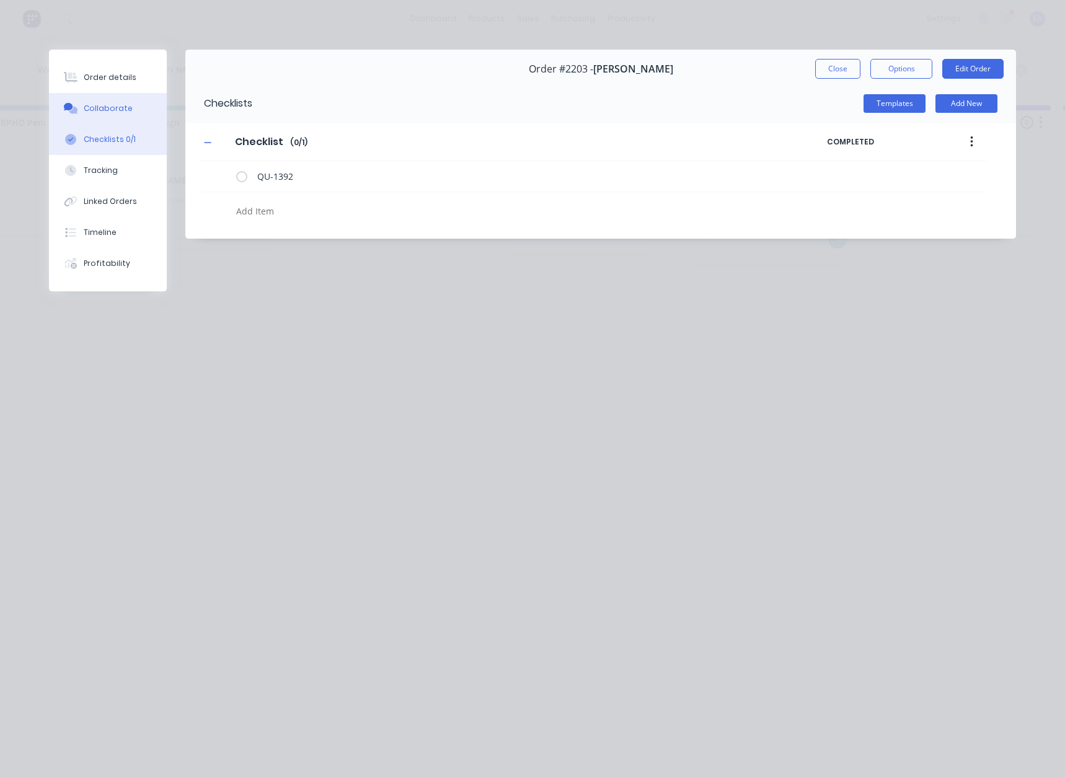
click at [94, 107] on div "Collaborate" at bounding box center [108, 108] width 49 height 11
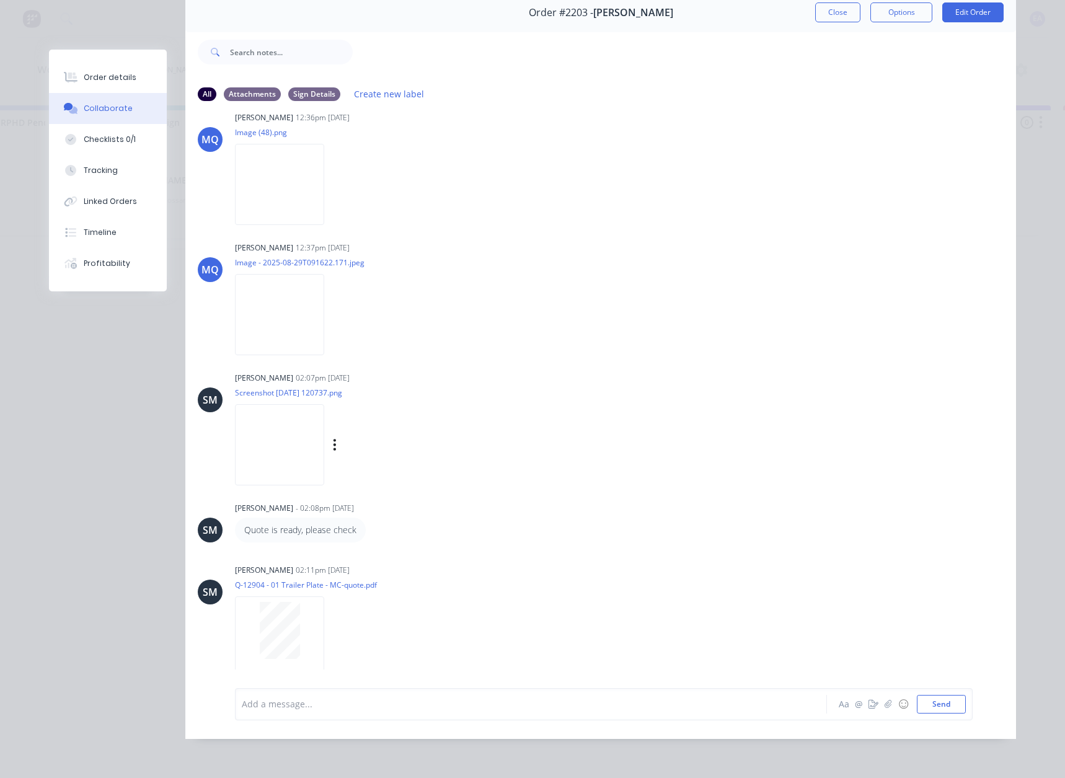
scroll to position [89, 0]
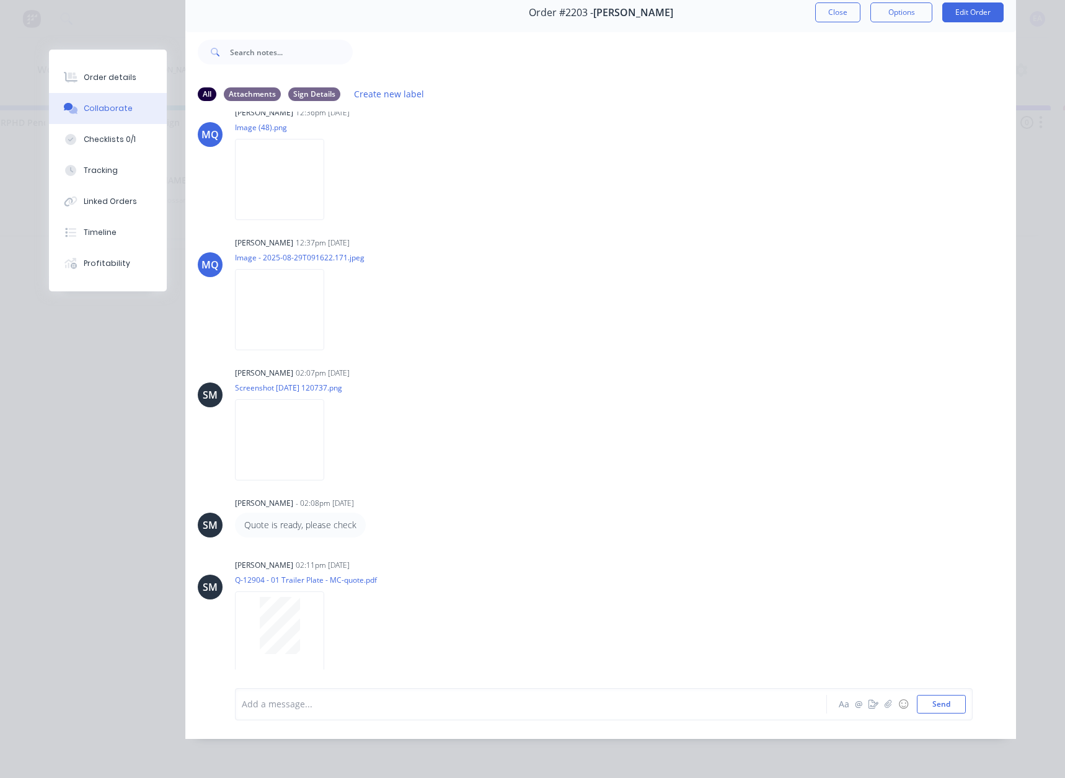
click at [296, 692] on div "Add a message... Aa @ ☺ Send" at bounding box center [603, 704] width 737 height 32
click at [291, 708] on div at bounding box center [513, 703] width 542 height 13
click at [341, 703] on div "please requote with" at bounding box center [513, 703] width 542 height 13
click at [419, 702] on div "please requote with 2mm galvanised sheet" at bounding box center [513, 703] width 542 height 13
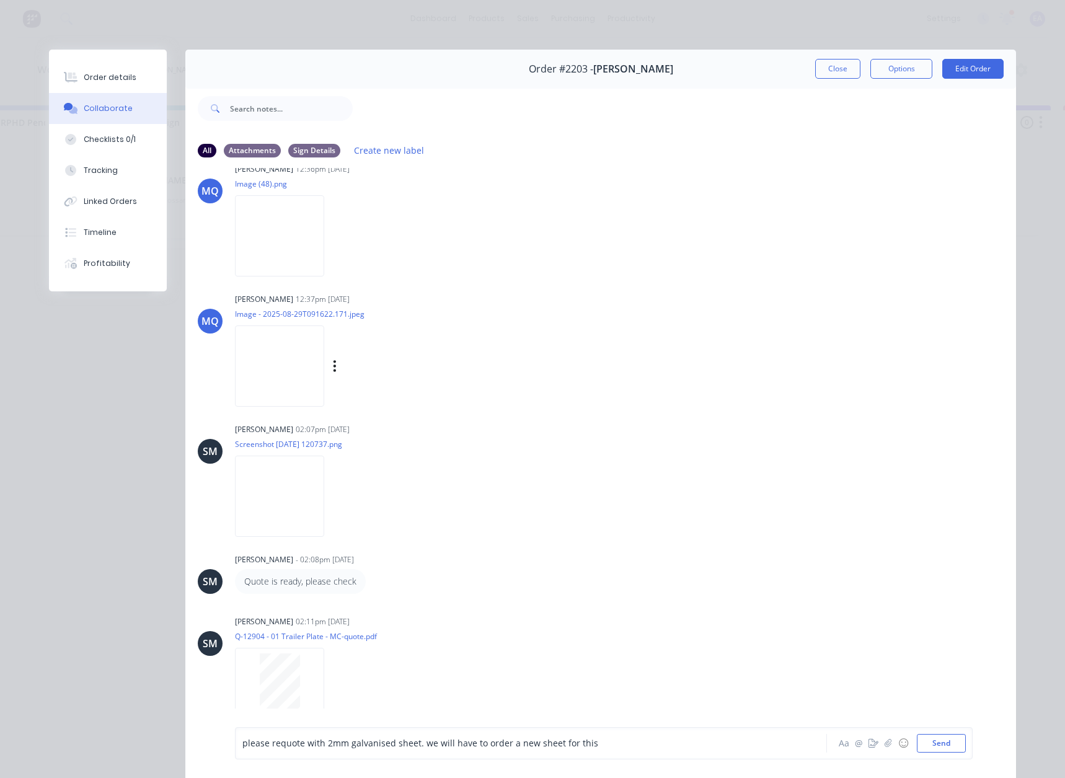
click at [251, 338] on img at bounding box center [279, 365] width 89 height 81
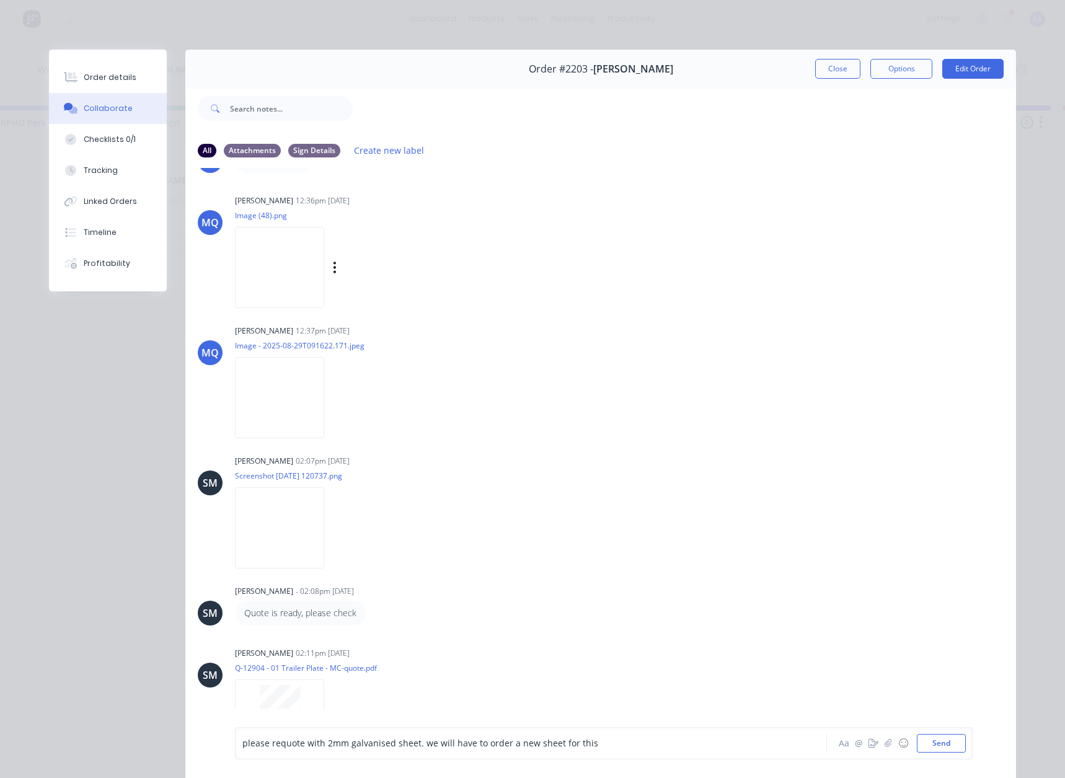
scroll to position [27, 0]
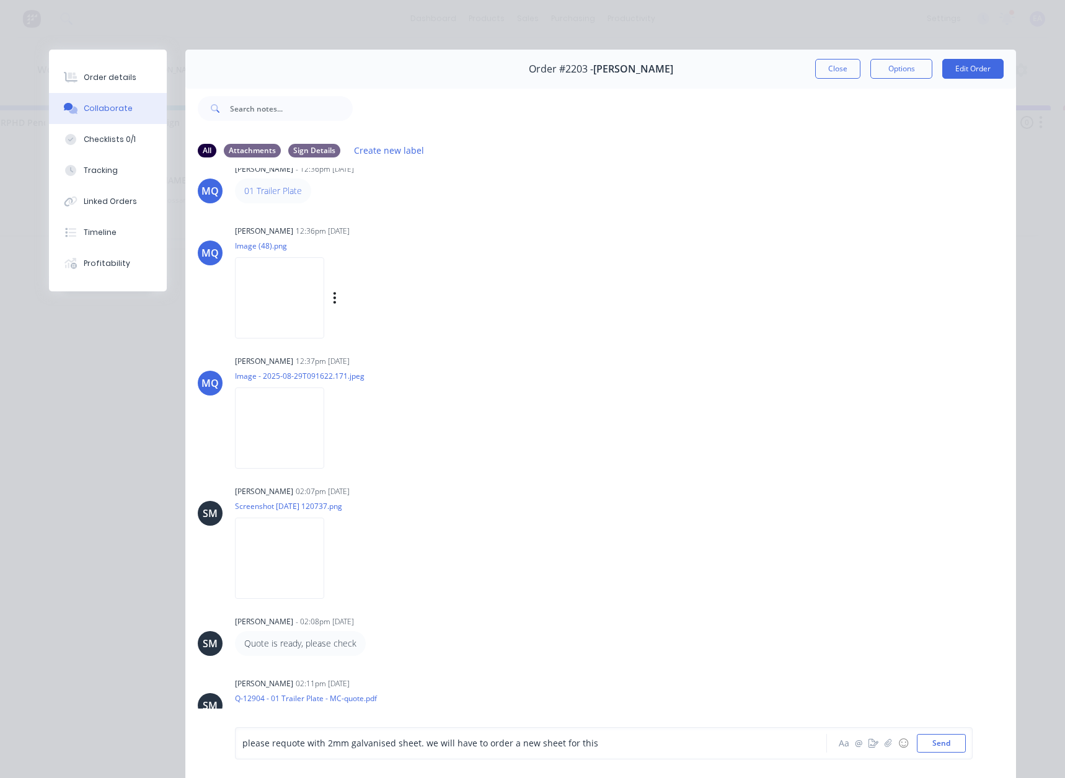
click at [266, 294] on img at bounding box center [279, 297] width 89 height 81
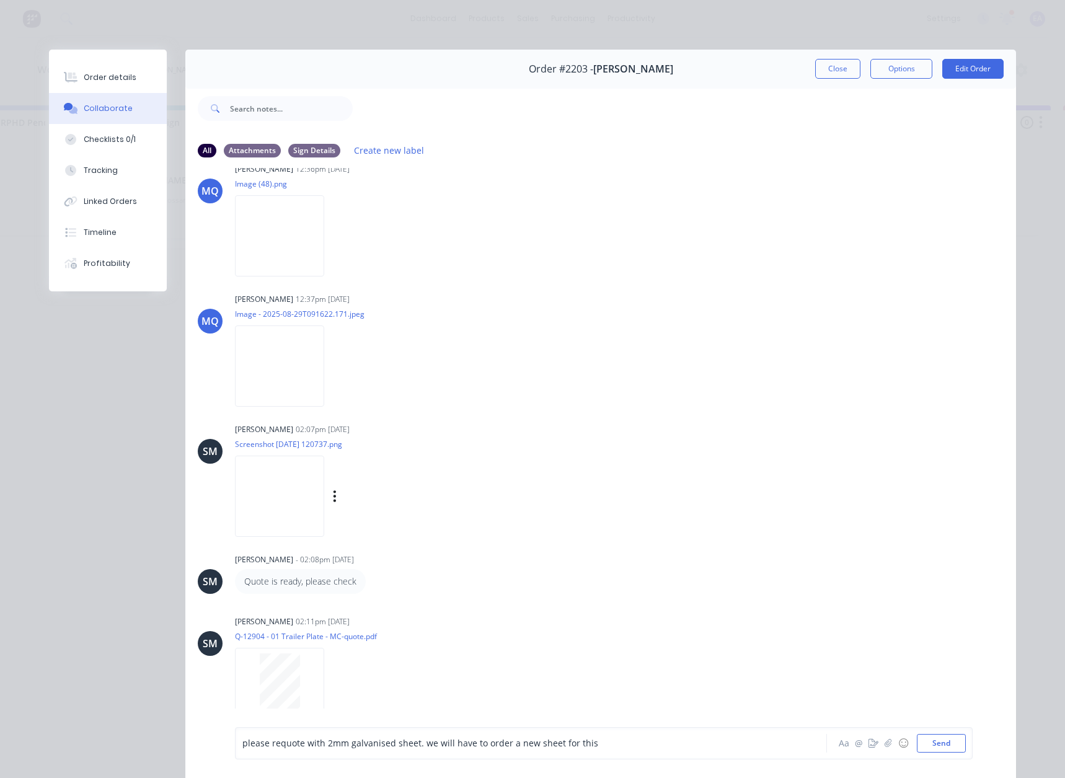
drag, startPoint x: 301, startPoint y: 418, endPoint x: 301, endPoint y: 426, distance: 7.4
click at [301, 423] on div "MQ [PERSON_NAME] - 12:36pm [DATE] 01 Trailer Plate MQ [PERSON_NAME] 12:36pm [DA…" at bounding box center [600, 447] width 830 height 558
click at [320, 470] on img at bounding box center [279, 495] width 89 height 81
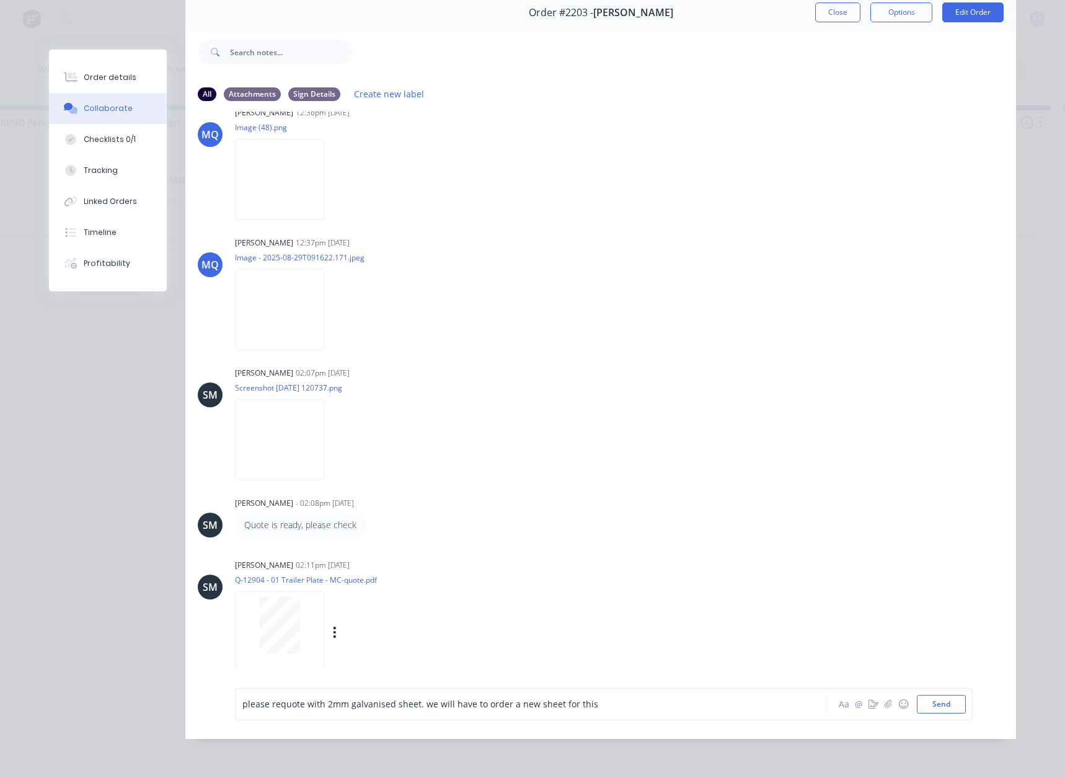
scroll to position [66, 0]
click at [617, 703] on div "please requote with 2mm galvanised sheet. we will have to order a new sheet for…" at bounding box center [513, 703] width 542 height 13
click at [242, 701] on span "please requote with 2mm galvanised sheet. we will have to order a new sheet for…" at bounding box center [420, 704] width 356 height 12
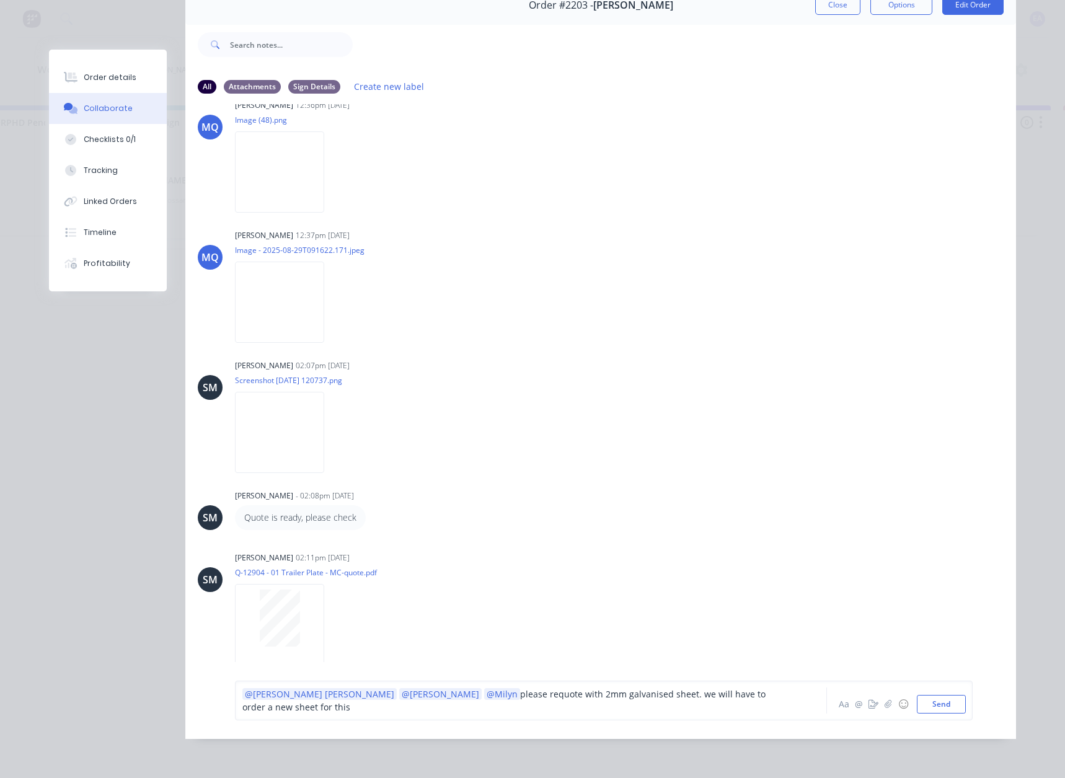
click at [775, 700] on div "@[PERSON_NAME] [PERSON_NAME] @[PERSON_NAME] @Milyn please requote with 2mm galv…" at bounding box center [513, 700] width 542 height 26
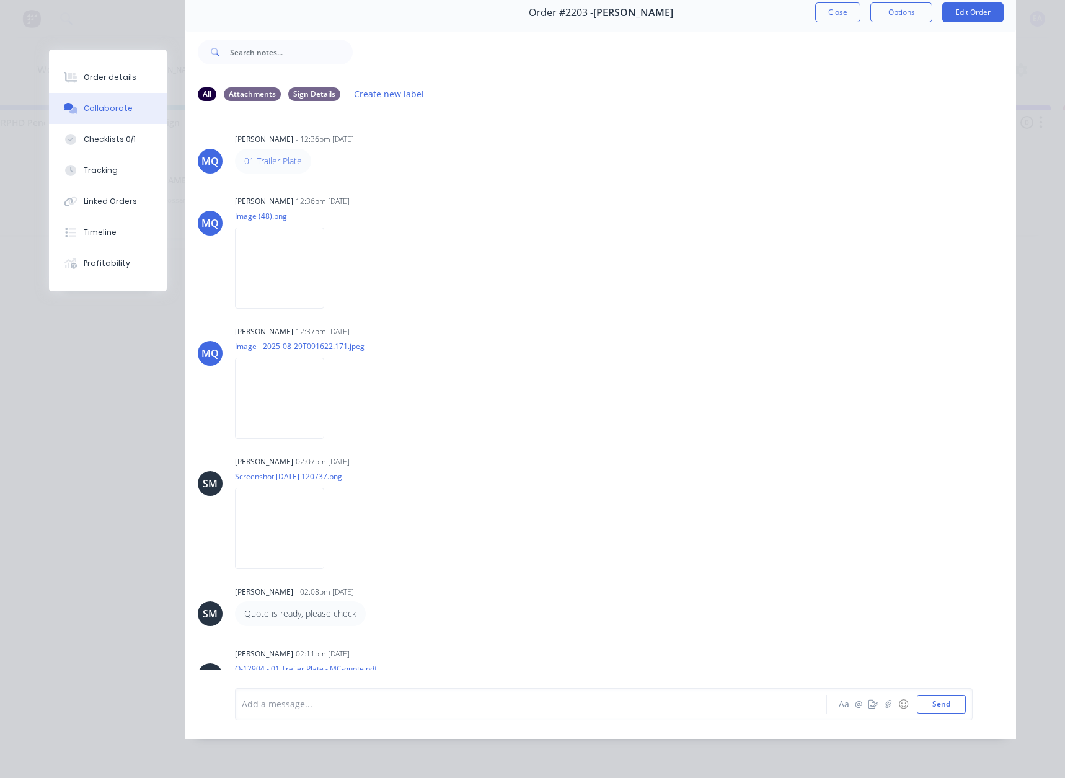
scroll to position [152, 0]
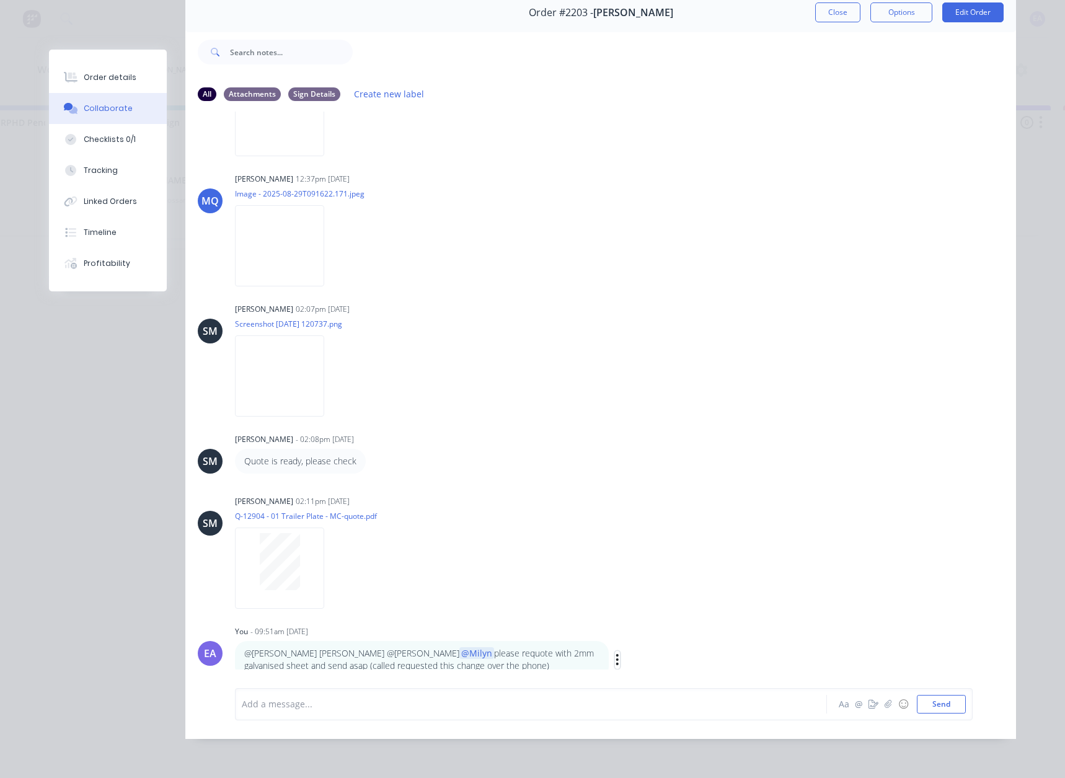
click at [615, 652] on icon "button" at bounding box center [617, 659] width 4 height 14
click at [641, 634] on button "Edit" at bounding box center [662, 644] width 78 height 20
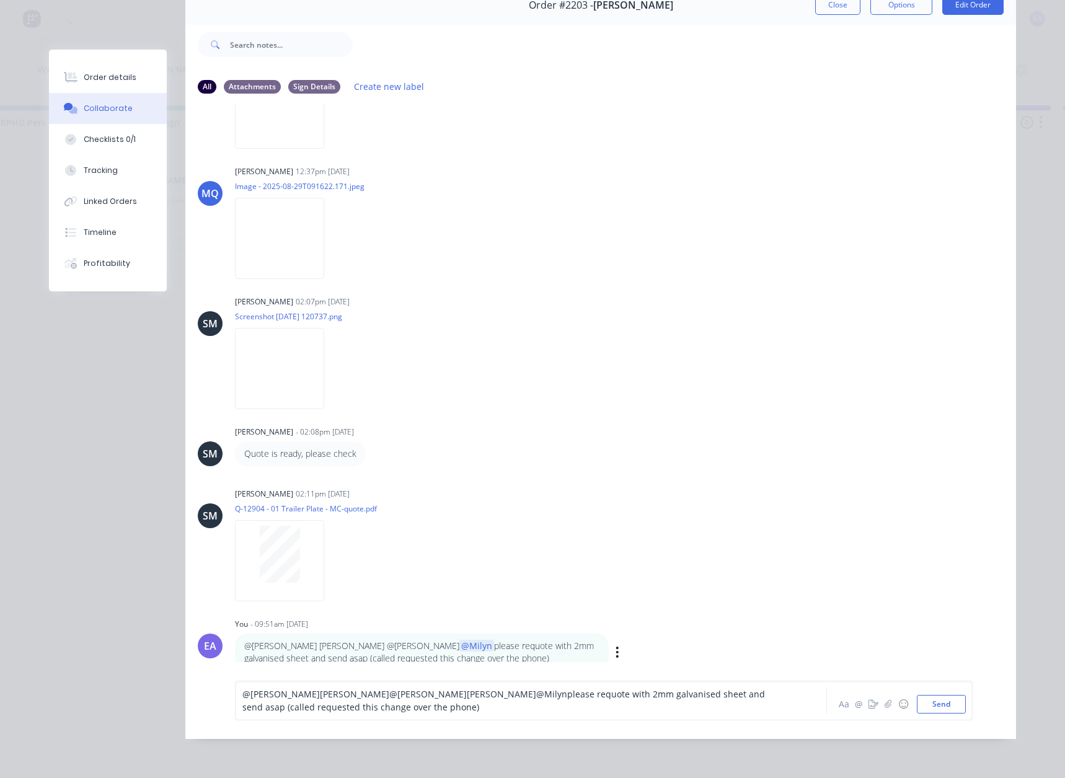
click at [636, 701] on span "please requote with 2mm galvanised sheet and send asap (called requested this c…" at bounding box center [504, 700] width 525 height 25
click at [933, 710] on button "Send" at bounding box center [940, 704] width 49 height 19
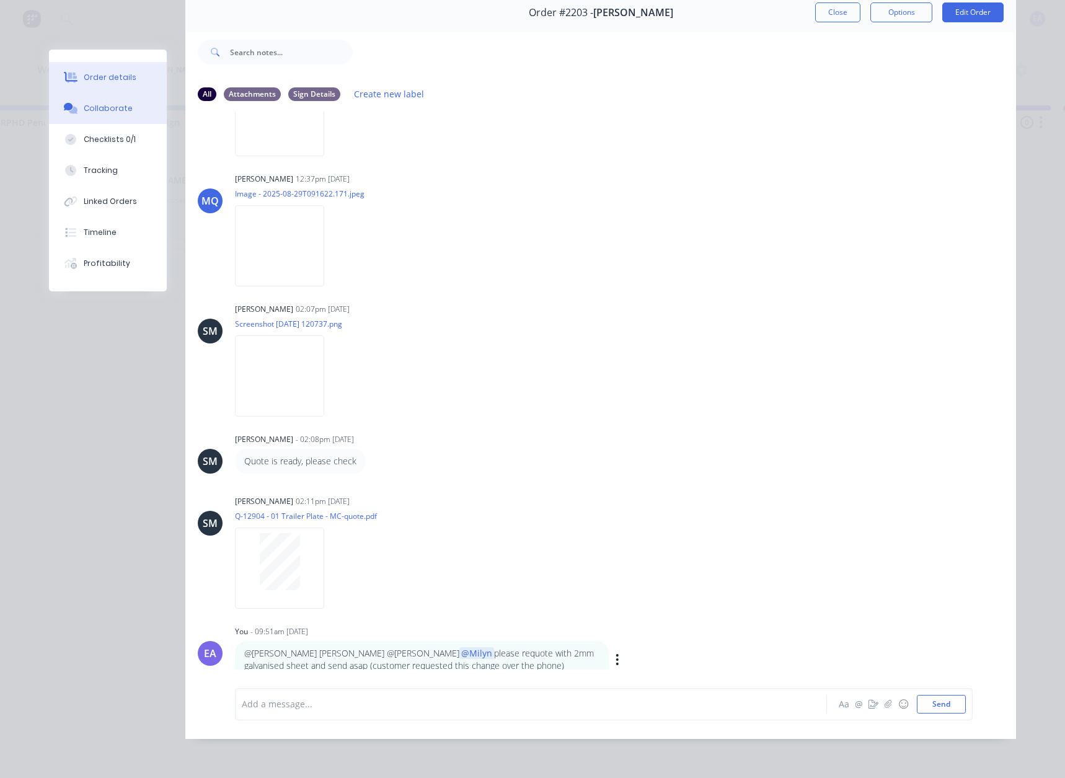
click at [77, 68] on button "Order details" at bounding box center [108, 77] width 118 height 31
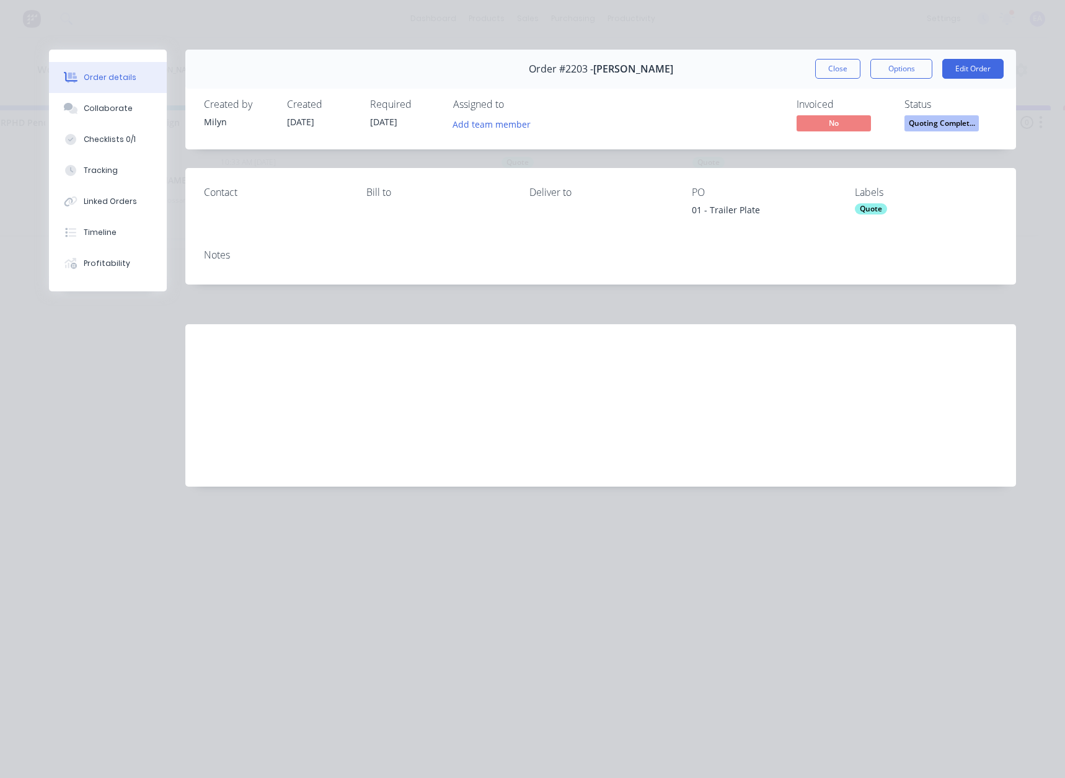
scroll to position [0, 0]
click at [934, 125] on span "Quoting Complet..." at bounding box center [941, 122] width 74 height 15
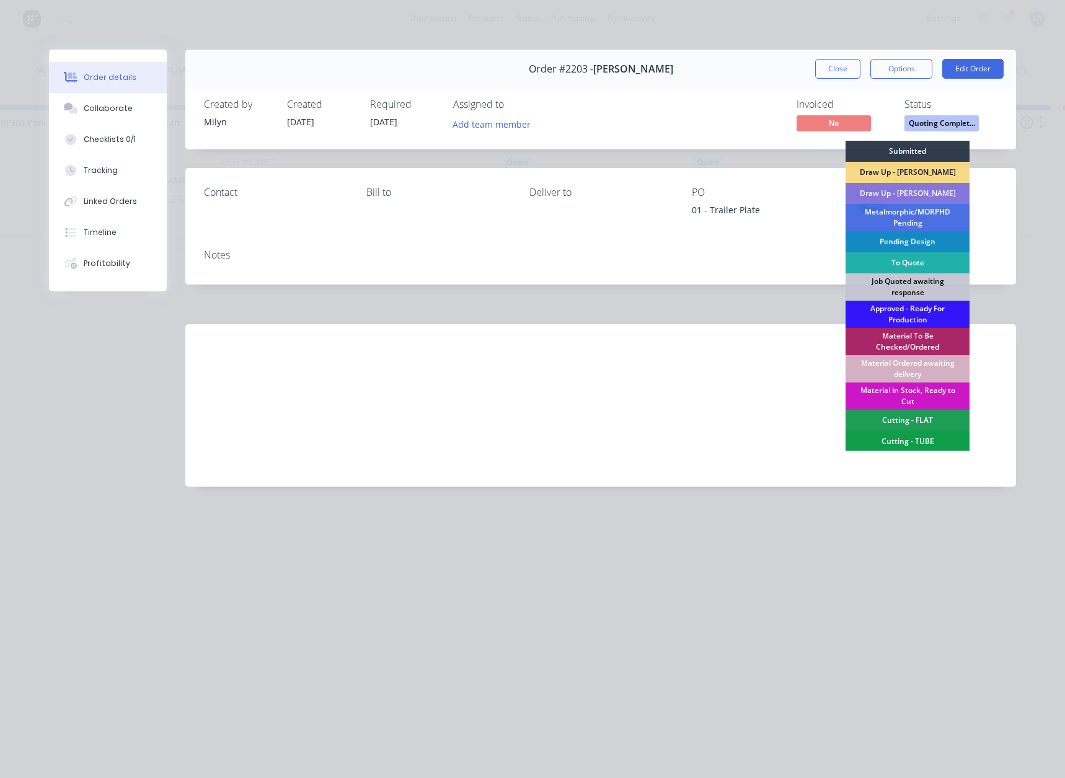
click at [908, 265] on div "To Quote" at bounding box center [907, 262] width 124 height 21
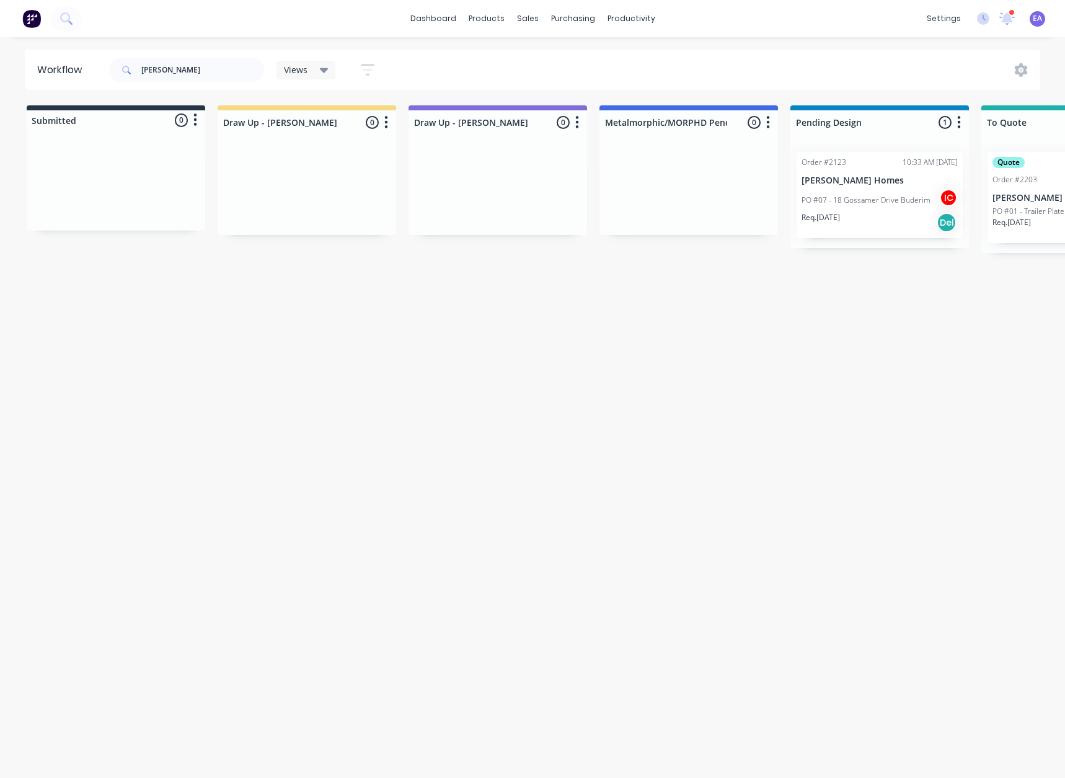
drag, startPoint x: 430, startPoint y: 351, endPoint x: -60, endPoint y: 397, distance: 492.3
drag, startPoint x: 169, startPoint y: 68, endPoint x: 19, endPoint y: 92, distance: 151.9
click at [31, 79] on header "Workflow [PERSON_NAME] Views Save new view None (Default) edit [PERSON_NAME] ed…" at bounding box center [533, 70] width 1016 height 40
click at [257, 321] on div "Workflow [PERSON_NAME] Views Save new view None (Default) edit [PERSON_NAME] ed…" at bounding box center [532, 401] width 1065 height 703
drag, startPoint x: 184, startPoint y: 71, endPoint x: 64, endPoint y: 82, distance: 120.1
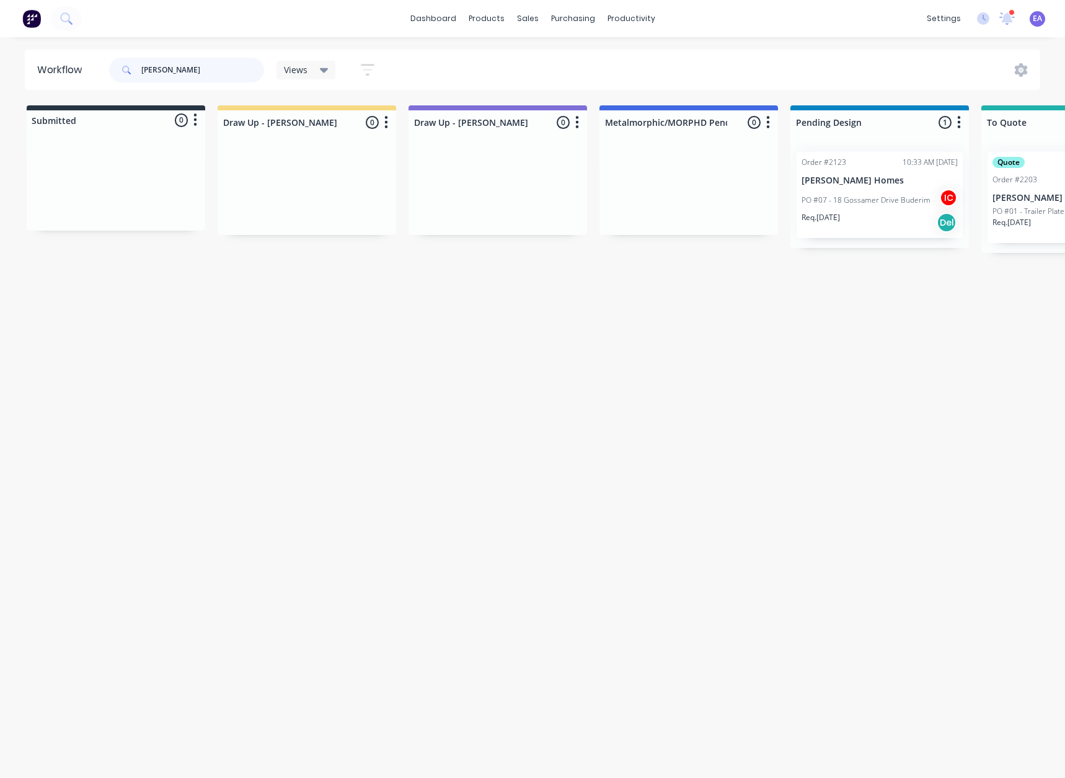
click at [64, 82] on header "Workflow [PERSON_NAME] Views Save new view None (Default) edit [PERSON_NAME] ed…" at bounding box center [533, 70] width 1016 height 40
click at [183, 74] on input "[PERSON_NAME]" at bounding box center [202, 70] width 123 height 25
click at [180, 69] on input "[PERSON_NAME]" at bounding box center [202, 70] width 123 height 25
drag, startPoint x: 187, startPoint y: 70, endPoint x: 98, endPoint y: 82, distance: 90.0
click at [103, 81] on header "Workflow [PERSON_NAME] Views Save new view None (Default) edit [PERSON_NAME] ed…" at bounding box center [533, 70] width 1016 height 40
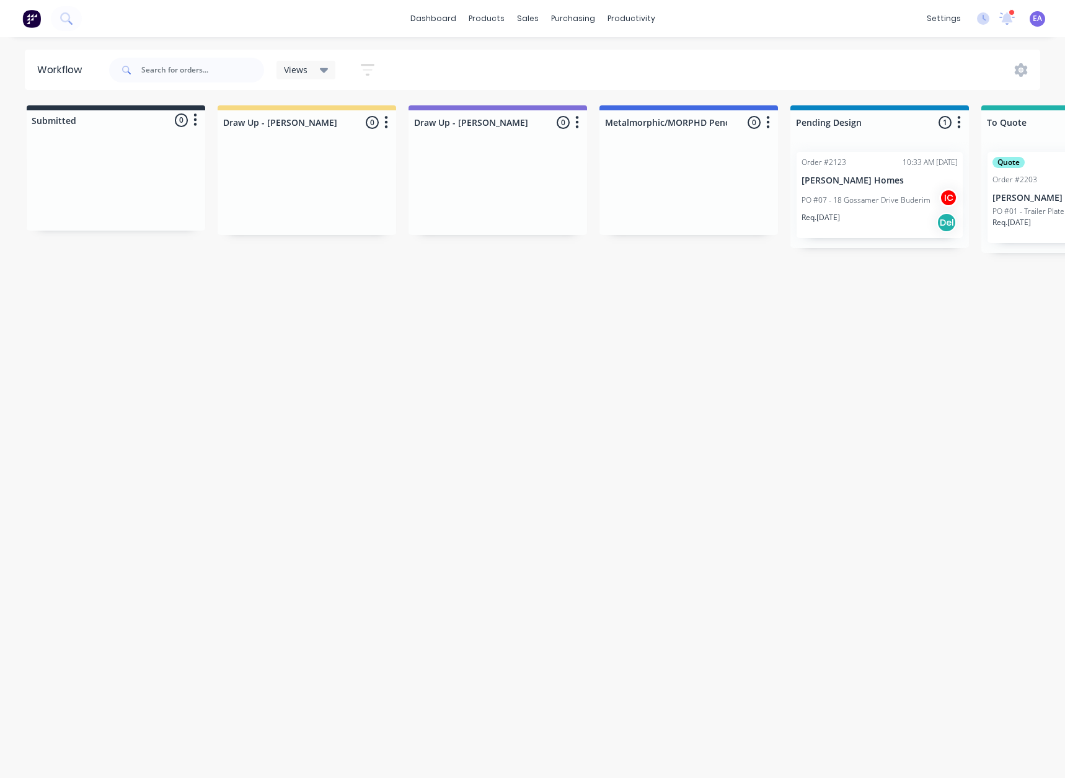
click at [651, 291] on div "Workflow Views Save new view None (Default) edit [PERSON_NAME] edit [PERSON_NAM…" at bounding box center [532, 401] width 1065 height 703
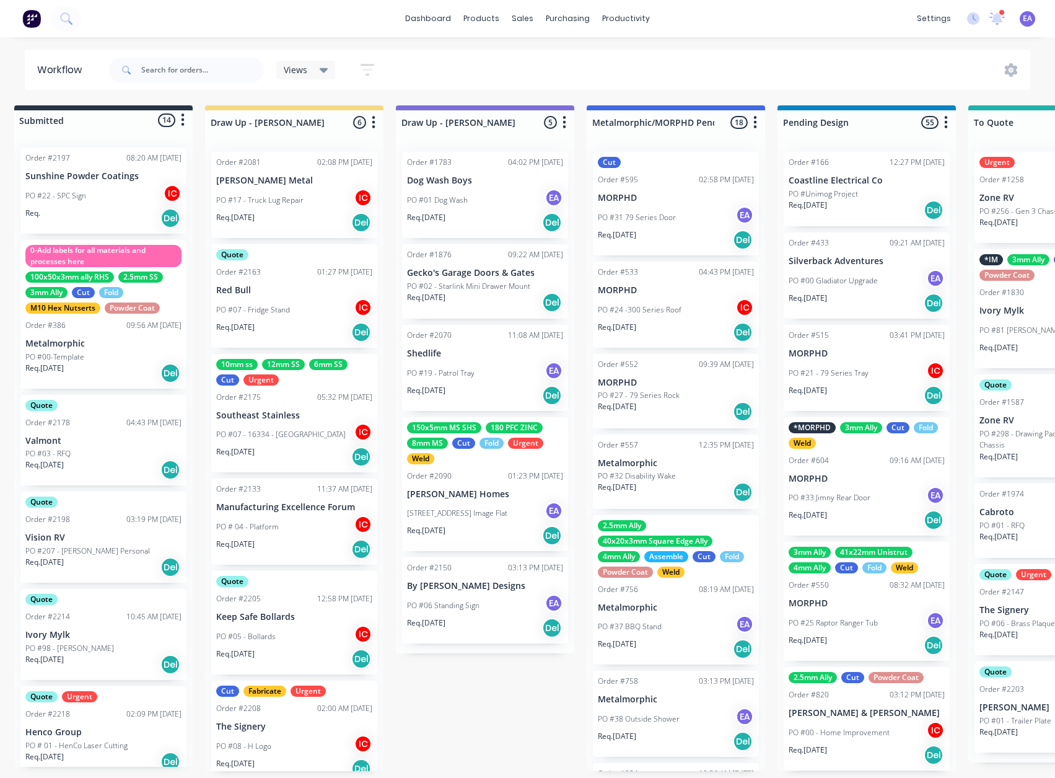
scroll to position [0, 27]
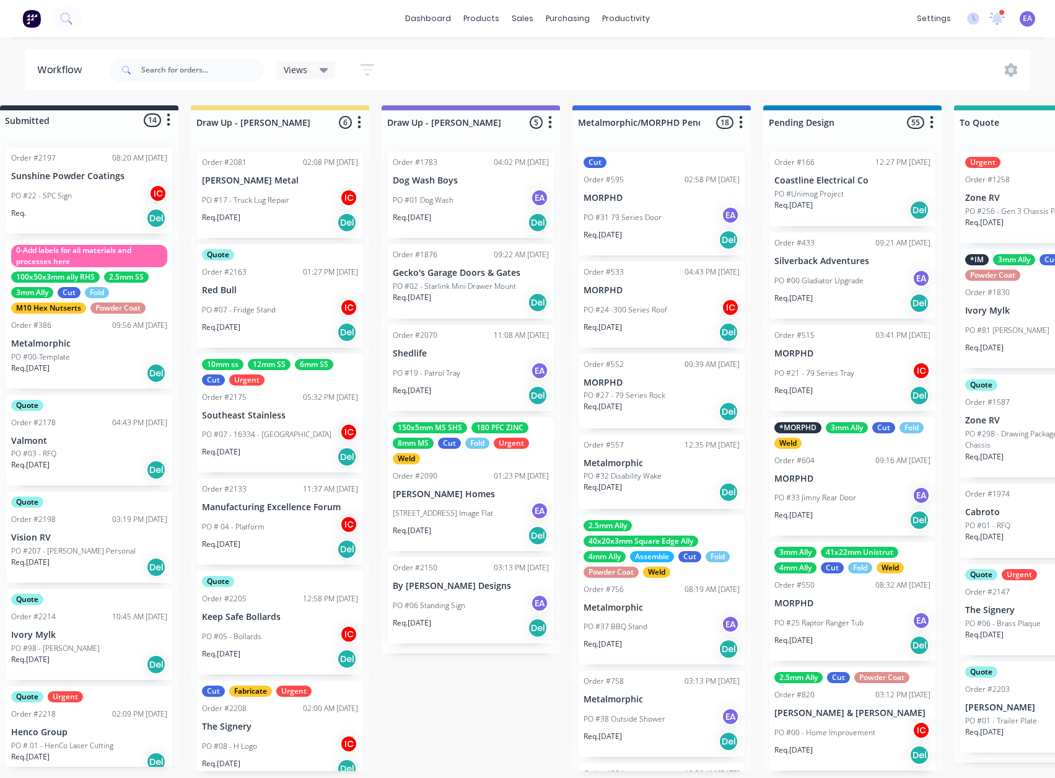
drag, startPoint x: 514, startPoint y: 706, endPoint x: 546, endPoint y: 707, distance: 31.6
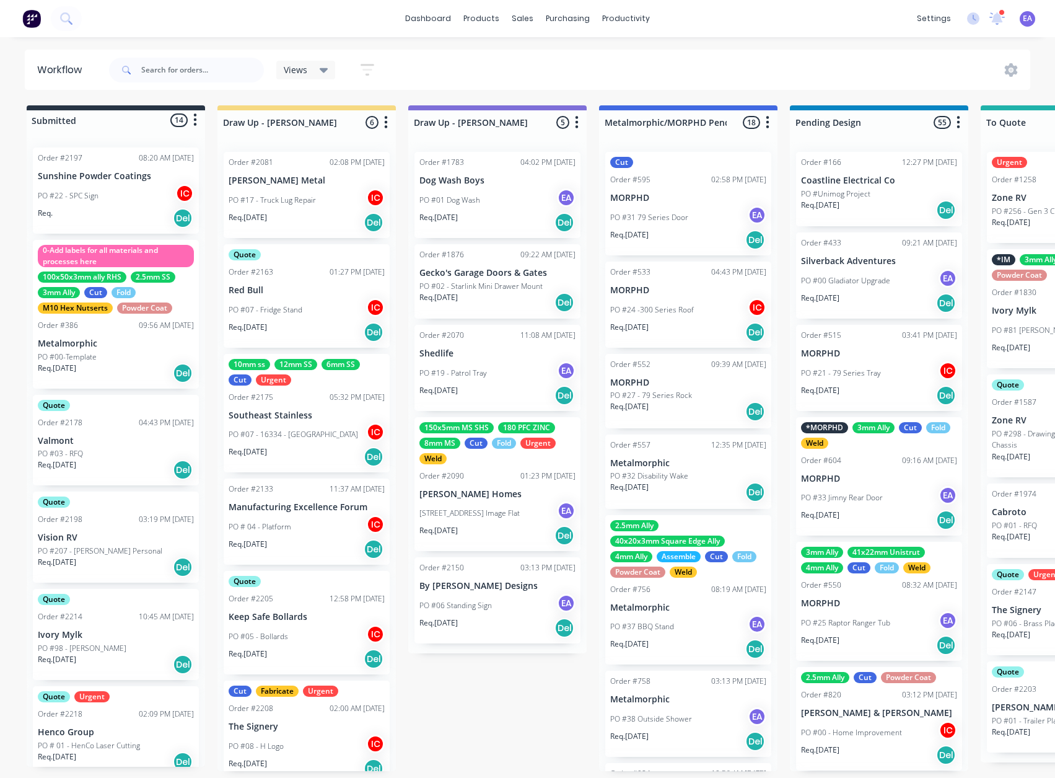
drag, startPoint x: 517, startPoint y: 673, endPoint x: 276, endPoint y: 764, distance: 258.3
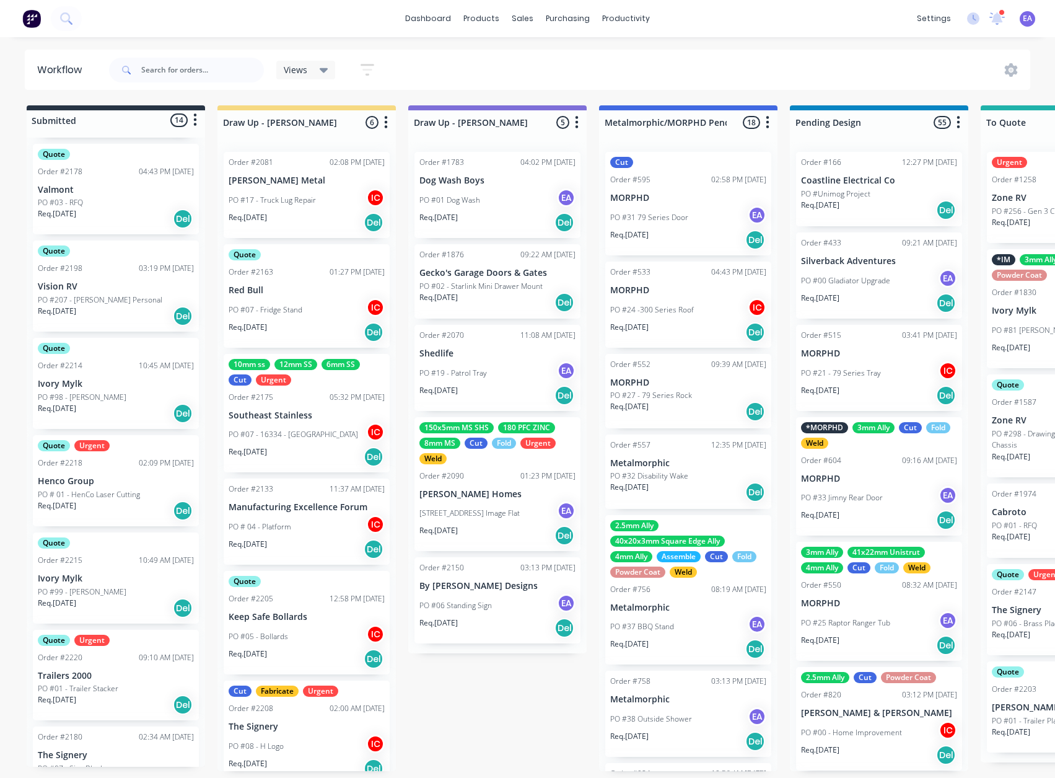
scroll to position [310, 0]
